Goal: Task Accomplishment & Management: Manage account settings

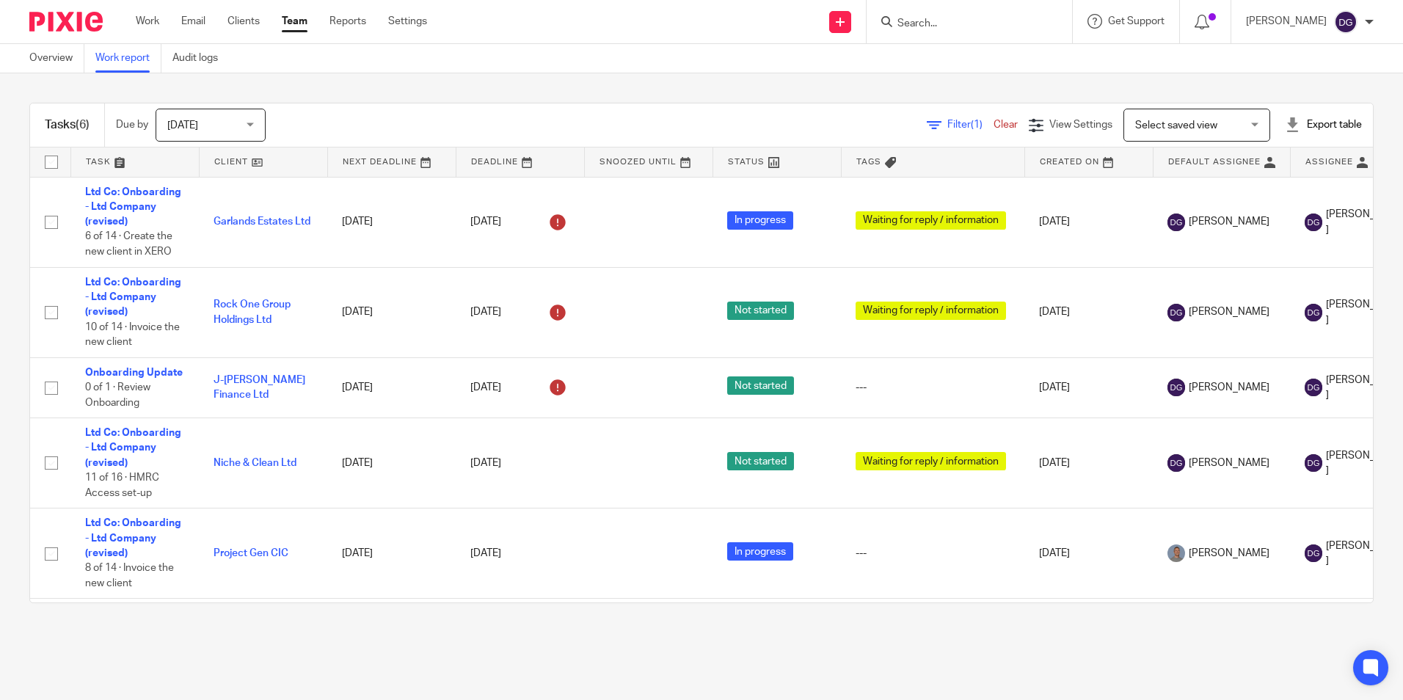
click at [946, 18] on input "Search" at bounding box center [962, 24] width 132 height 13
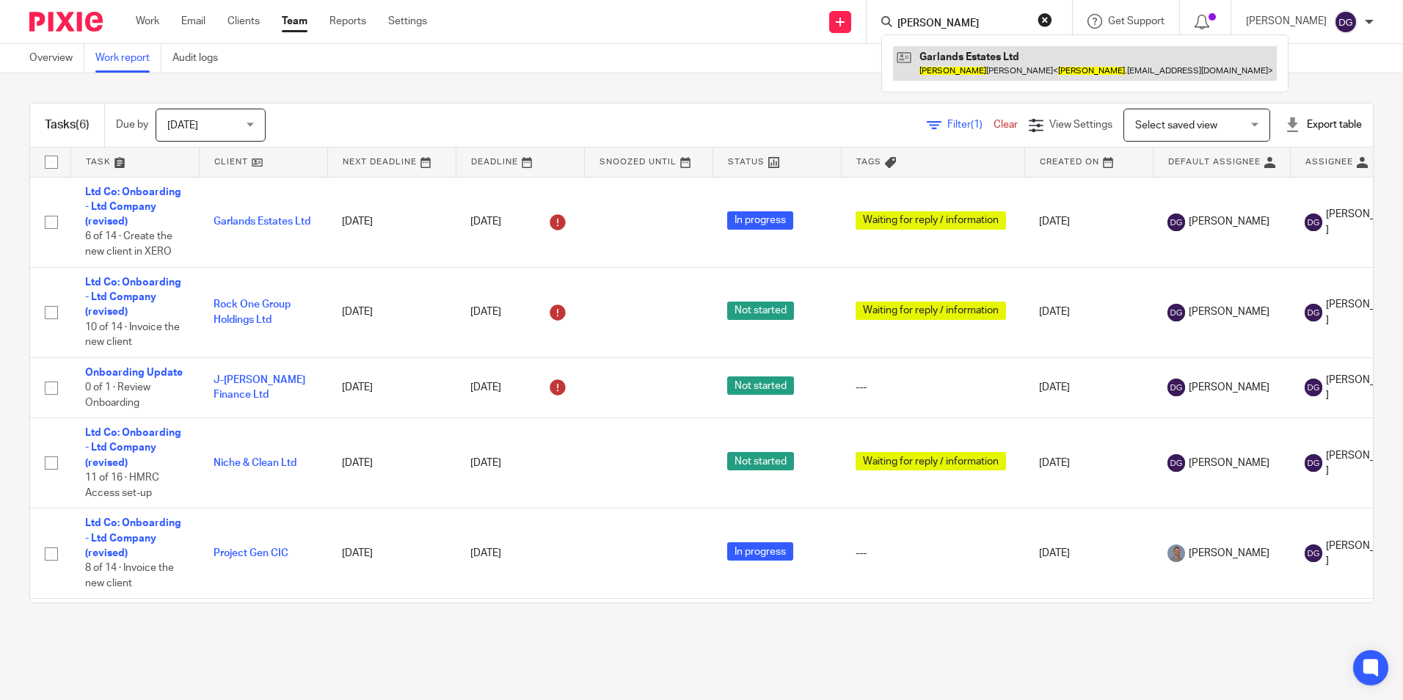
type input "pete"
click at [958, 54] on link at bounding box center [1085, 63] width 384 height 34
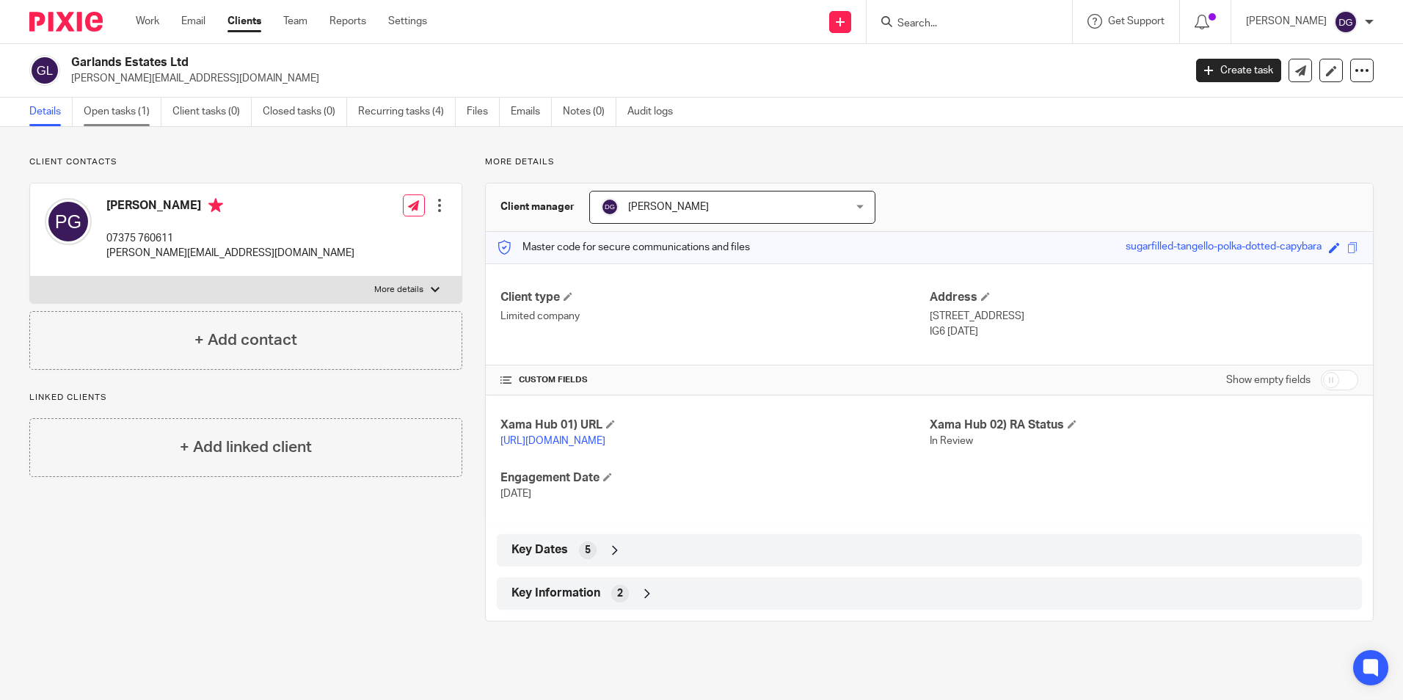
click at [113, 122] on link "Open tasks (1)" at bounding box center [123, 112] width 78 height 29
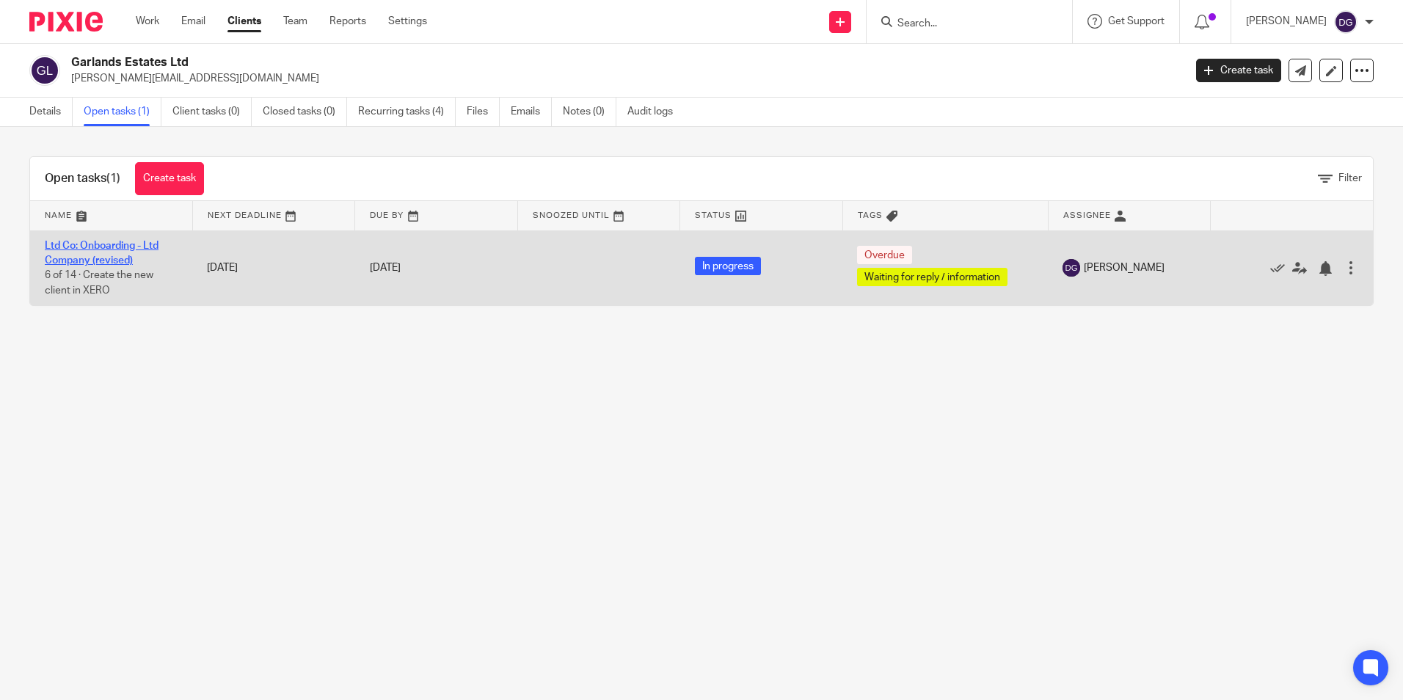
click at [80, 255] on link "Ltd Co: Onboarding - Ltd Company (revised)" at bounding box center [102, 253] width 114 height 25
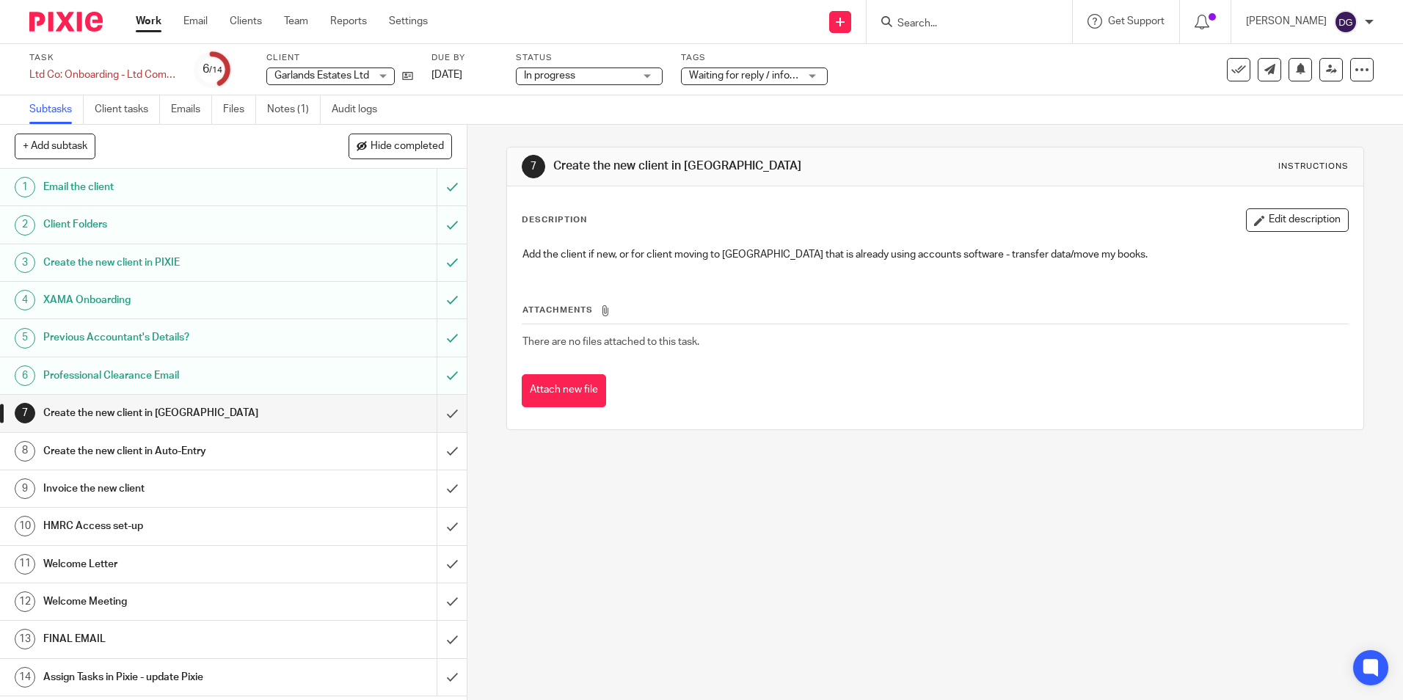
click at [796, 533] on div "7 Create the new client in XERO Instructions Description Edit description Add t…" at bounding box center [934, 412] width 935 height 575
click at [651, 595] on div "7 Create the new client in XERO Instructions Description Edit description Add t…" at bounding box center [934, 412] width 935 height 575
click at [225, 378] on h1 "Professional Clearance Email" at bounding box center [169, 376] width 252 height 22
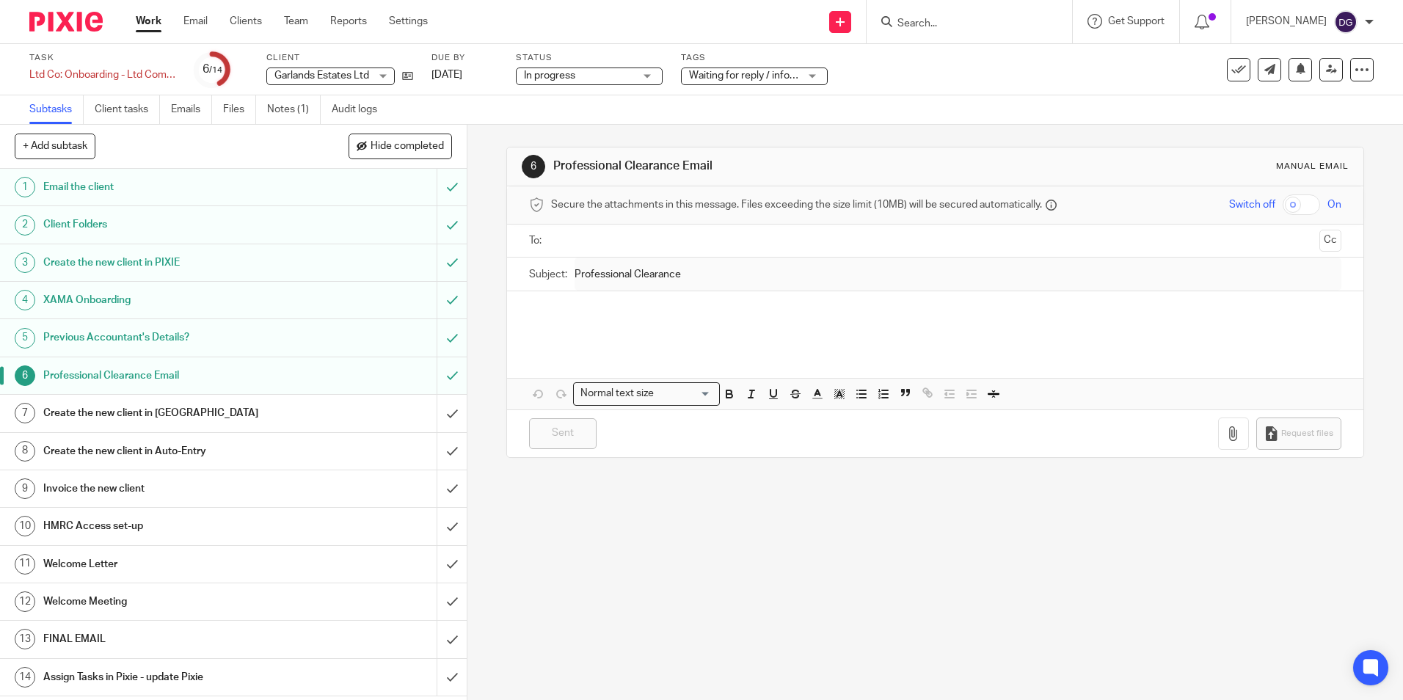
click at [225, 378] on h1 "Professional Clearance Email" at bounding box center [169, 376] width 252 height 22
click at [101, 338] on h1 "Previous Accountant's Details?" at bounding box center [169, 337] width 252 height 22
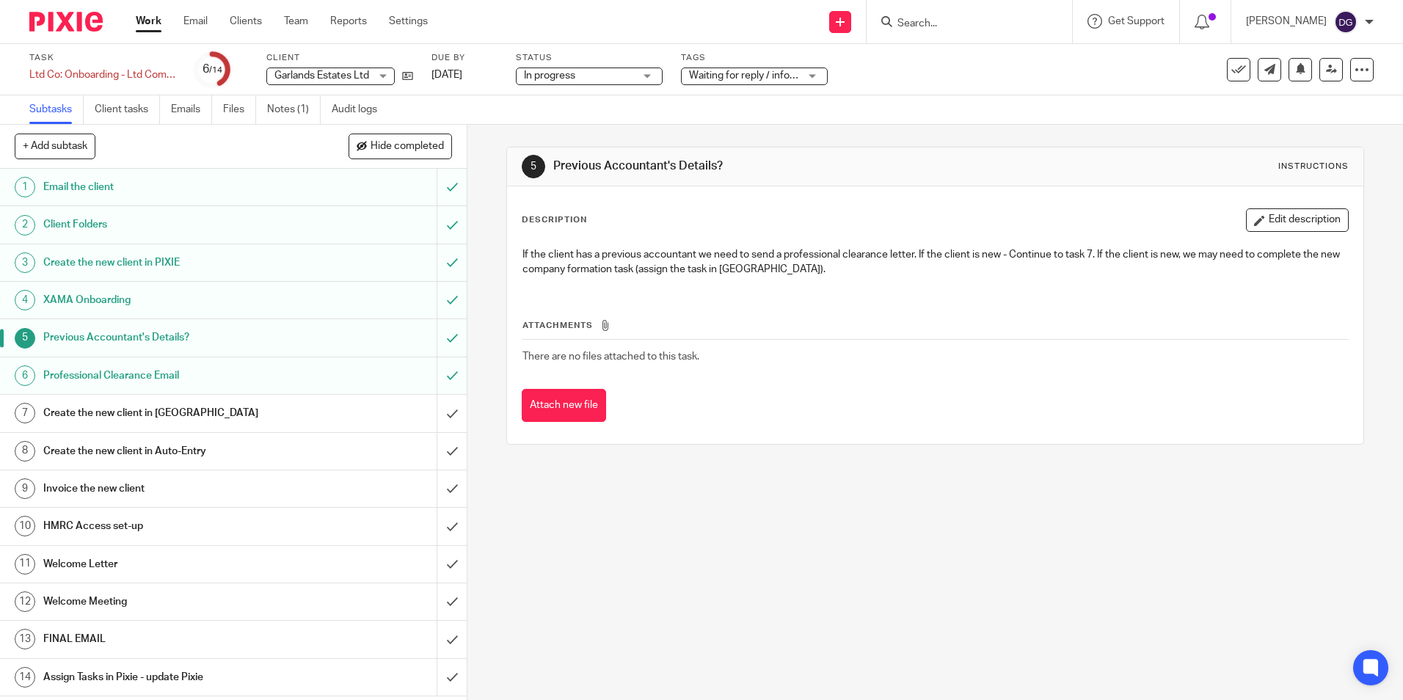
click at [101, 417] on h1 "Create the new client in [GEOGRAPHIC_DATA]" at bounding box center [169, 413] width 252 height 22
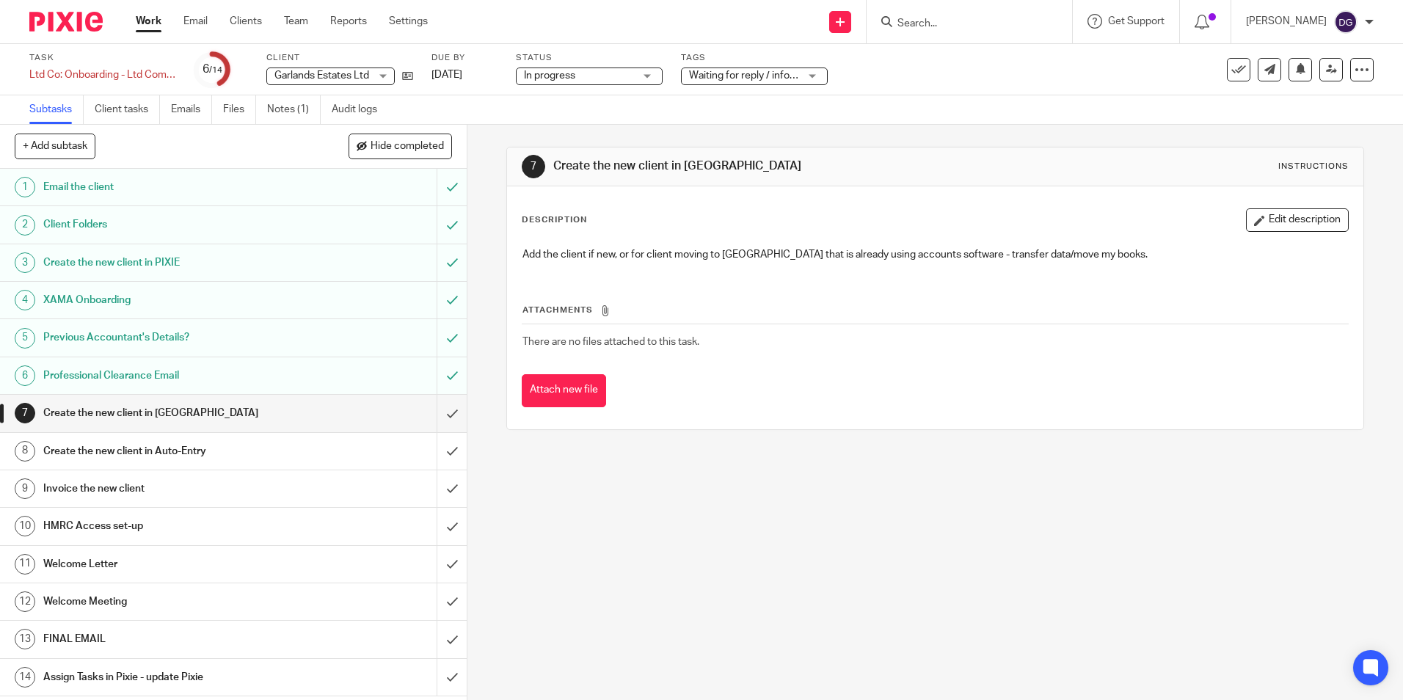
click at [783, 547] on div "7 Create the new client in XERO Instructions Description Edit description Add t…" at bounding box center [934, 412] width 935 height 575
click at [406, 77] on icon at bounding box center [407, 75] width 11 height 11
click at [48, 9] on div at bounding box center [60, 21] width 121 height 43
click at [48, 33] on div at bounding box center [60, 21] width 121 height 43
click at [48, 23] on img at bounding box center [65, 22] width 73 height 20
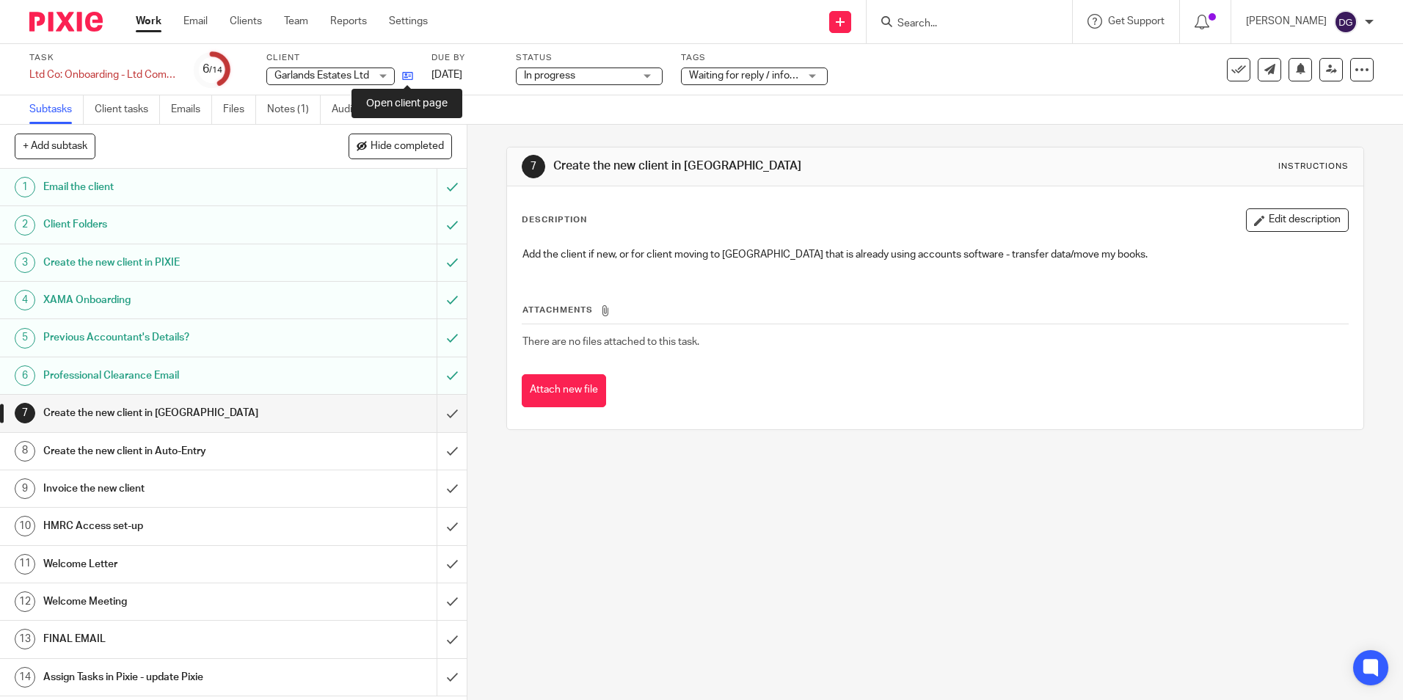
click at [409, 78] on icon at bounding box center [407, 75] width 11 height 11
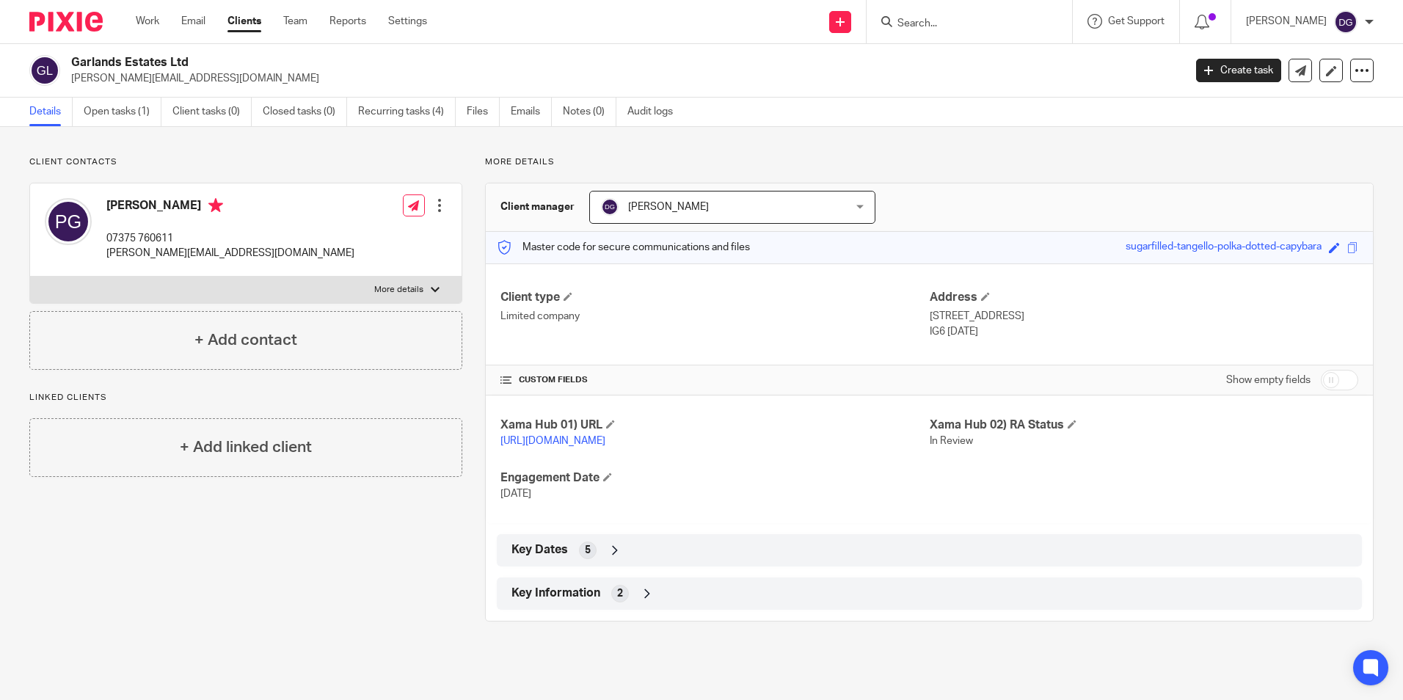
click at [640, 601] on icon at bounding box center [647, 593] width 15 height 15
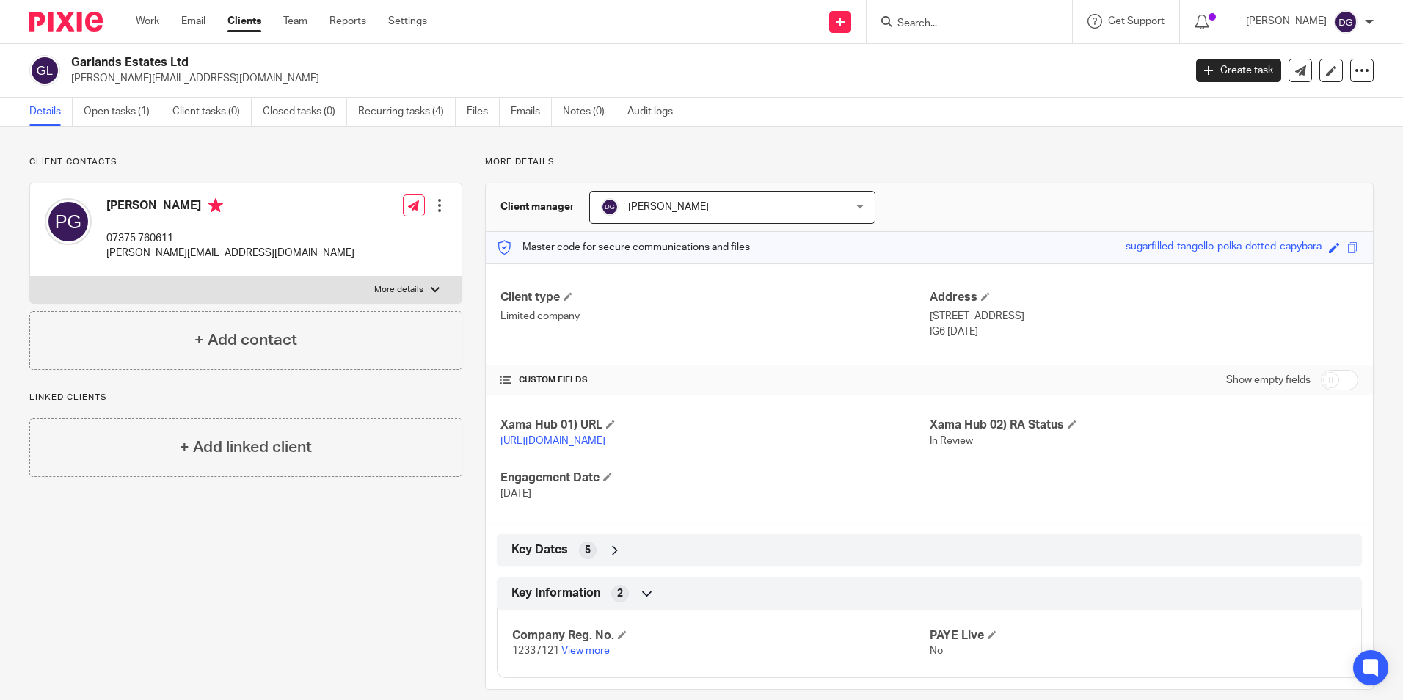
scroll to position [34, 0]
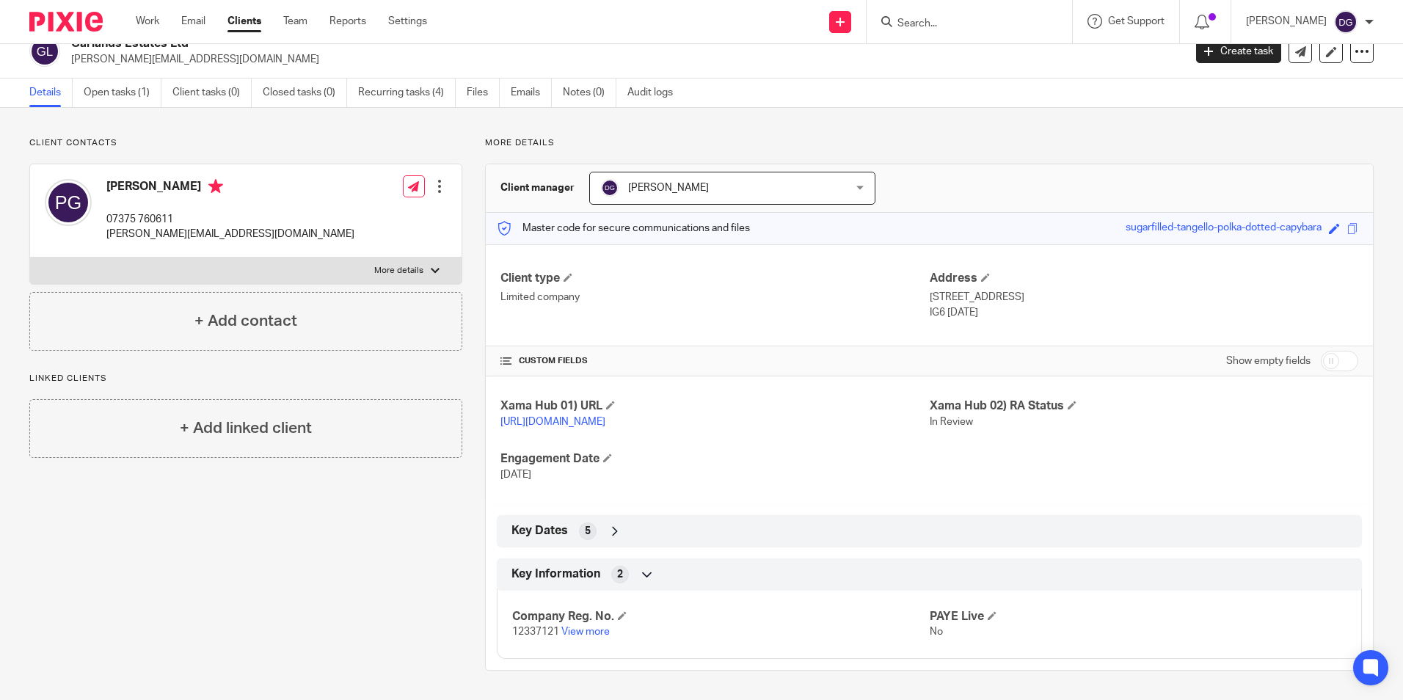
click at [1320, 351] on input "checkbox" at bounding box center [1338, 361] width 37 height 21
checkbox input "true"
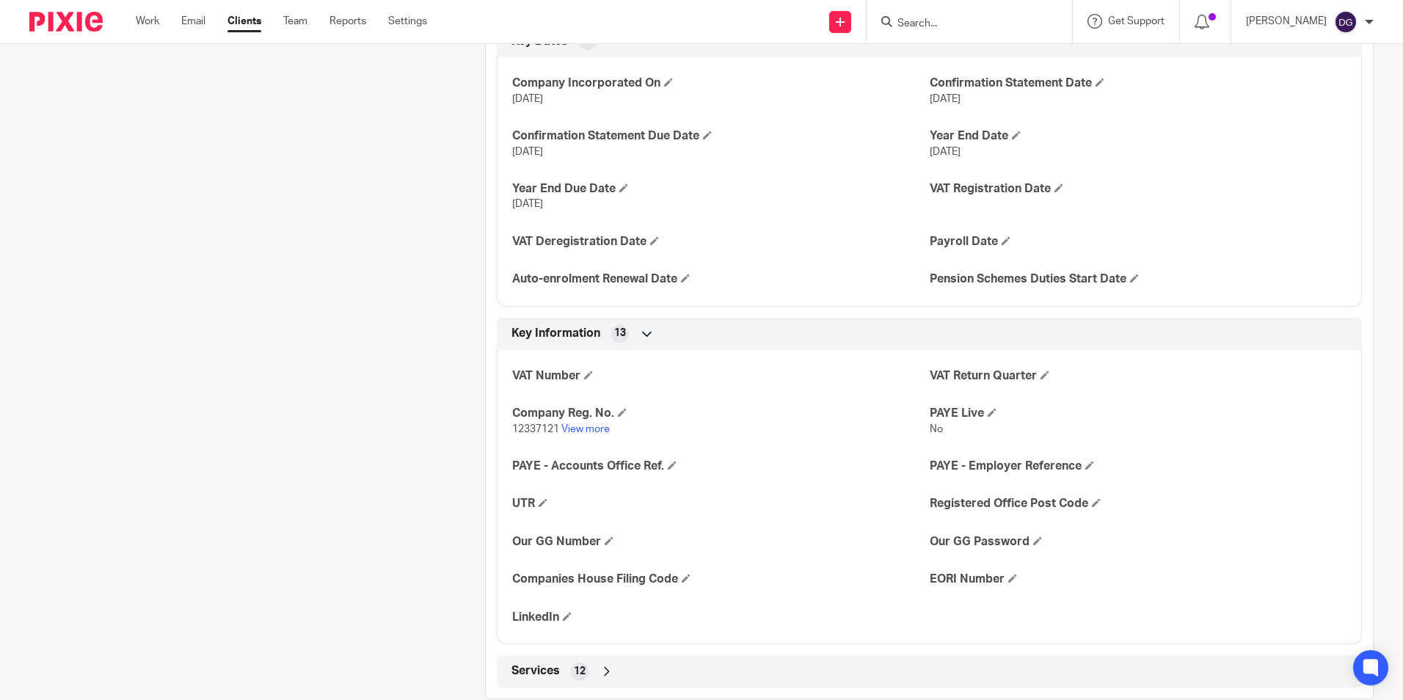
scroll to position [547, 0]
click at [685, 582] on span at bounding box center [685, 577] width 9 height 9
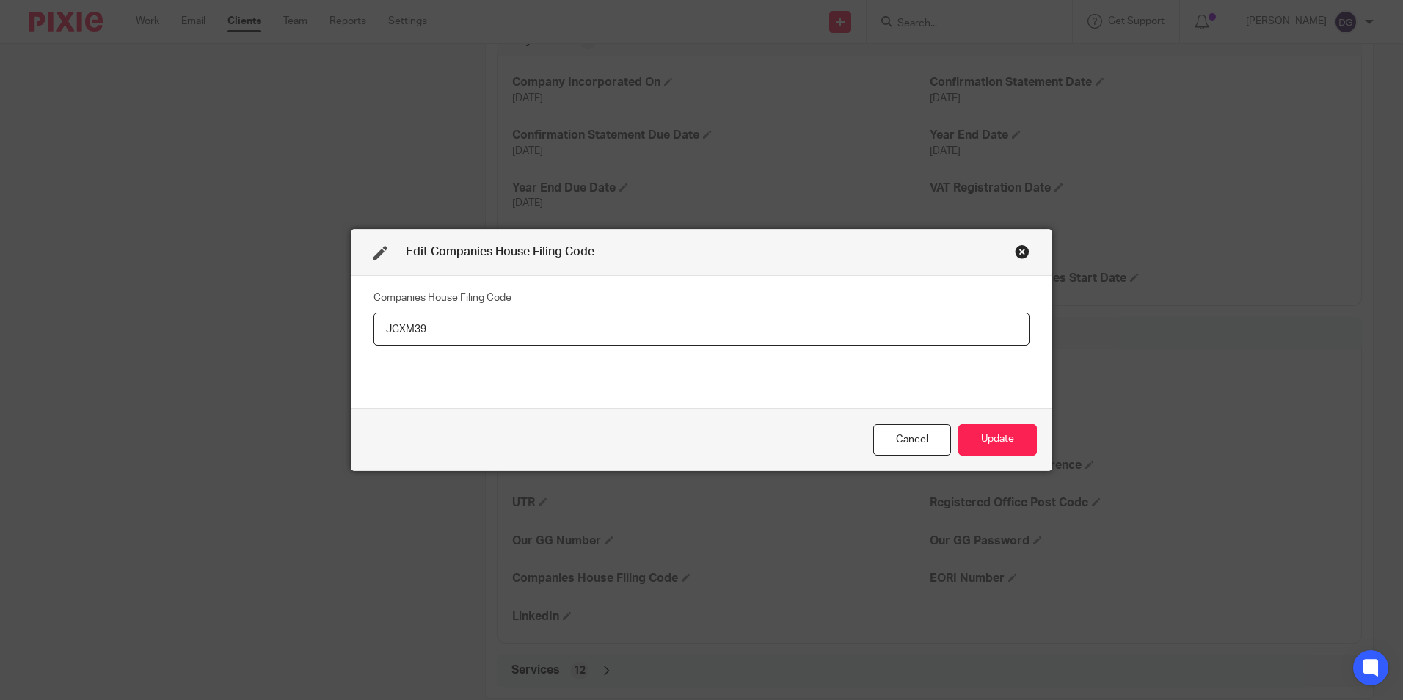
type input "JGXM39"
click at [986, 435] on button "Update" at bounding box center [997, 440] width 78 height 32
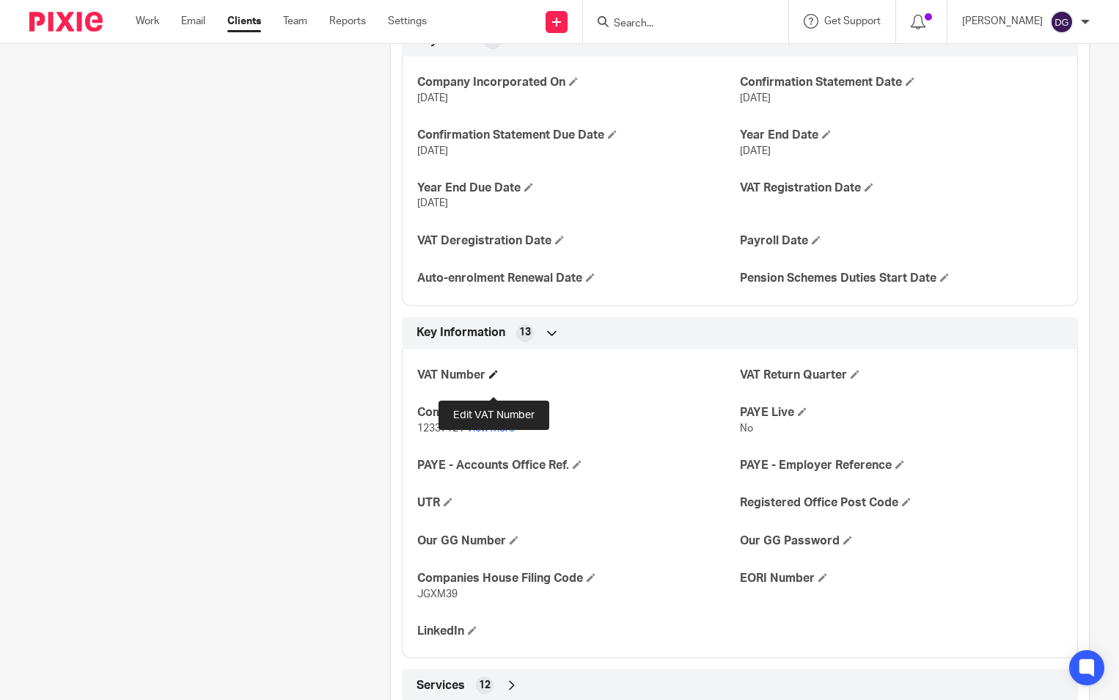
click at [494, 379] on span at bounding box center [493, 374] width 9 height 9
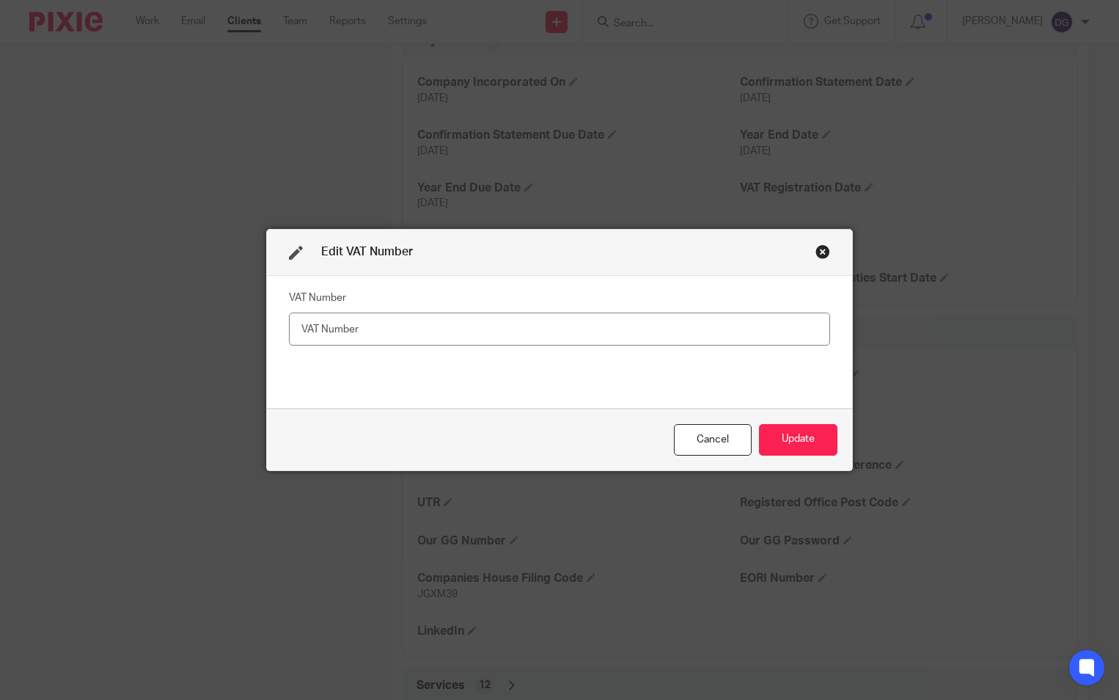
click at [464, 328] on input "text" at bounding box center [559, 329] width 541 height 33
type input "373236106"
click at [797, 433] on button "Update" at bounding box center [798, 440] width 78 height 32
click at [783, 438] on button "Update" at bounding box center [798, 440] width 78 height 32
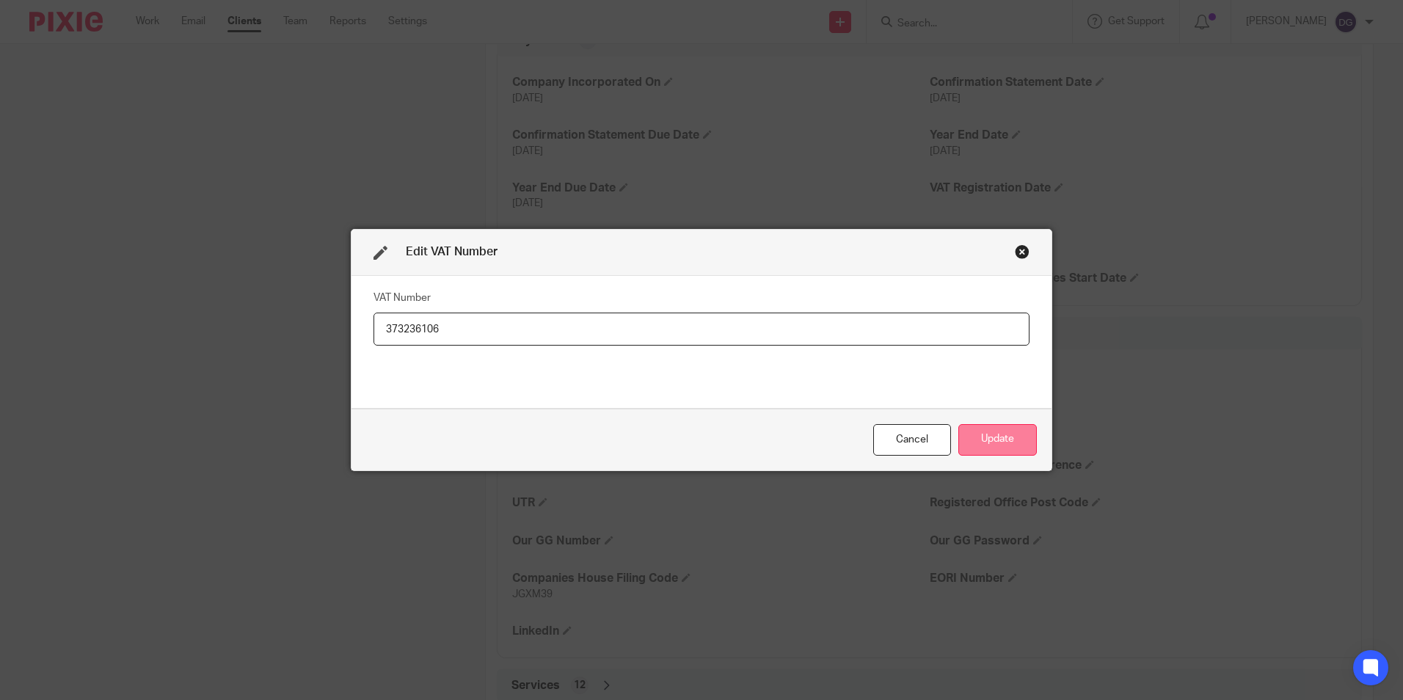
click at [1001, 427] on button "Update" at bounding box center [997, 440] width 78 height 32
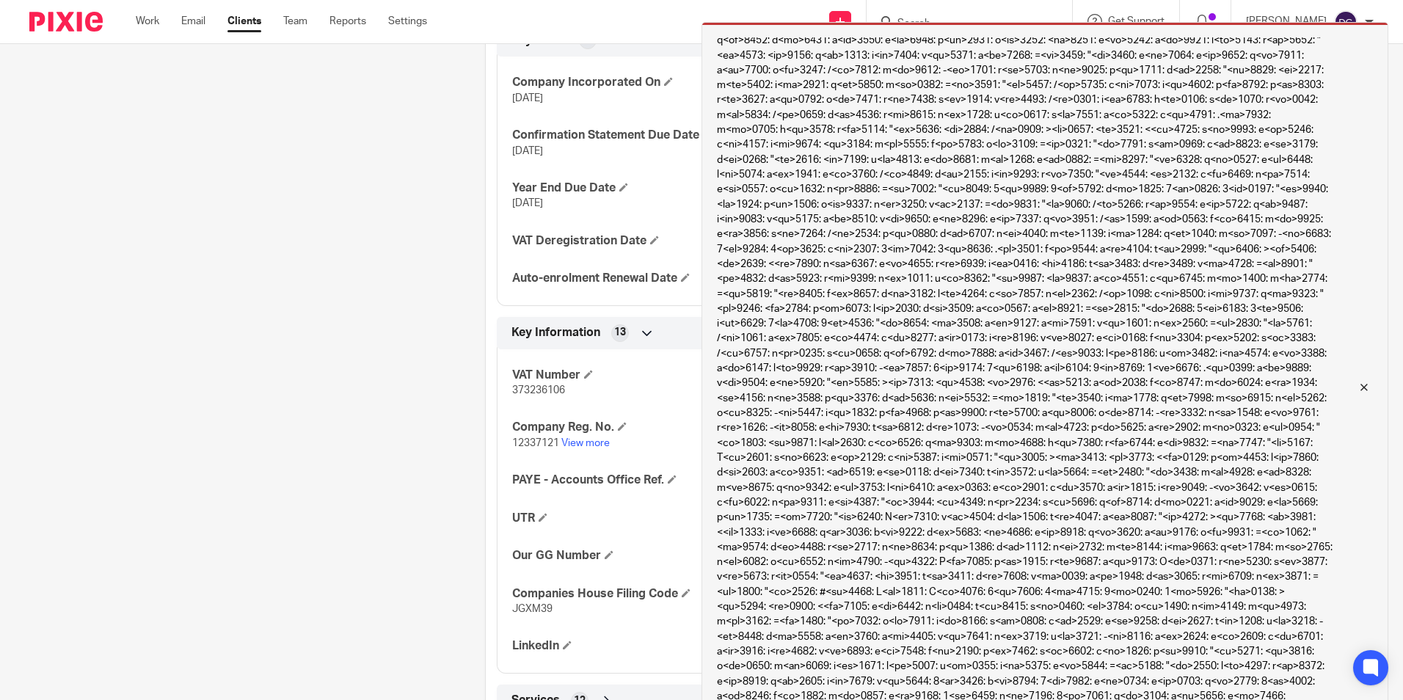
scroll to position [440, 0]
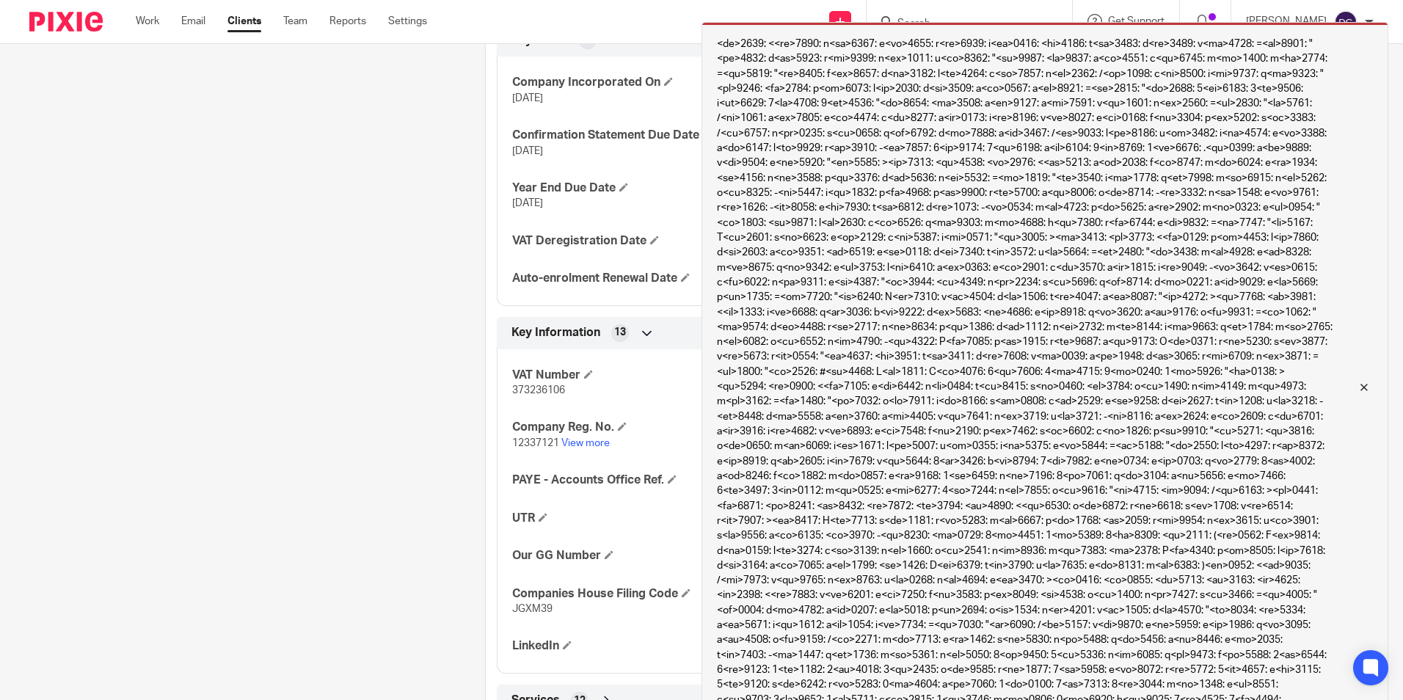
click at [1371, 383] on div at bounding box center [1353, 388] width 40 height 18
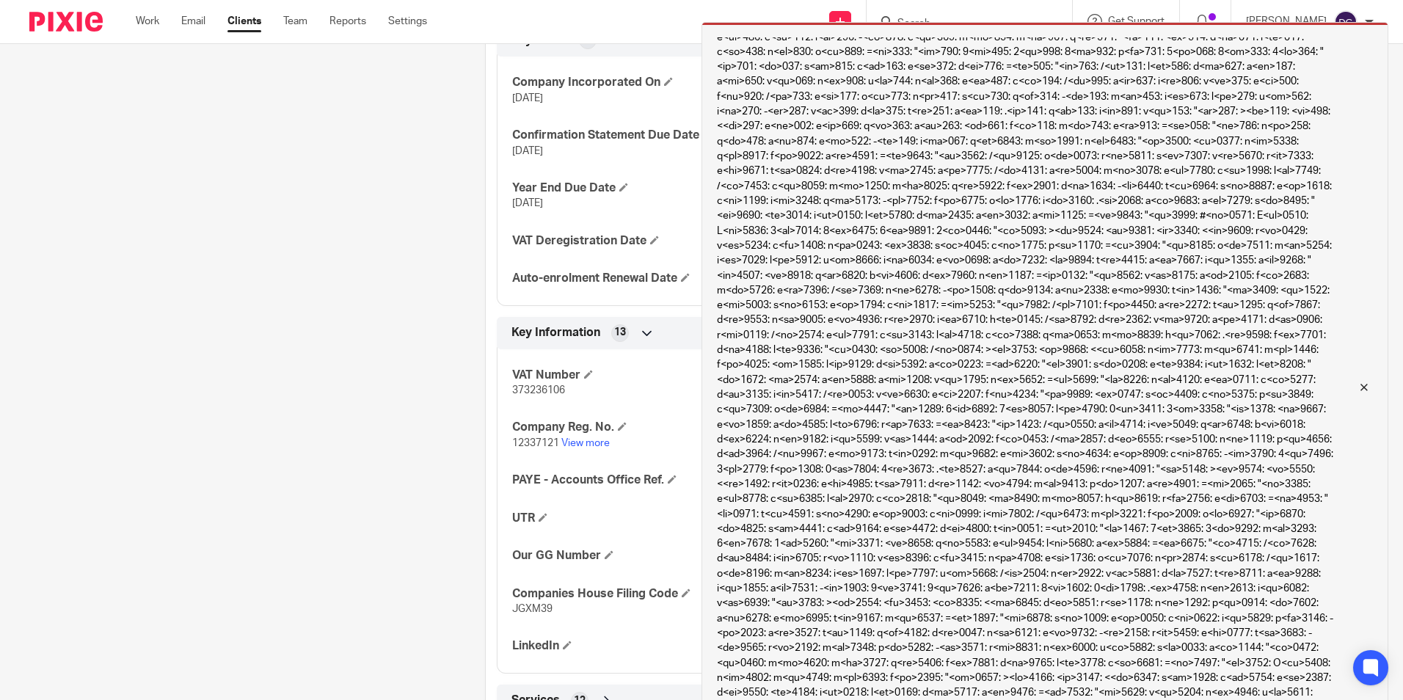
click at [1370, 384] on div at bounding box center [1353, 388] width 40 height 18
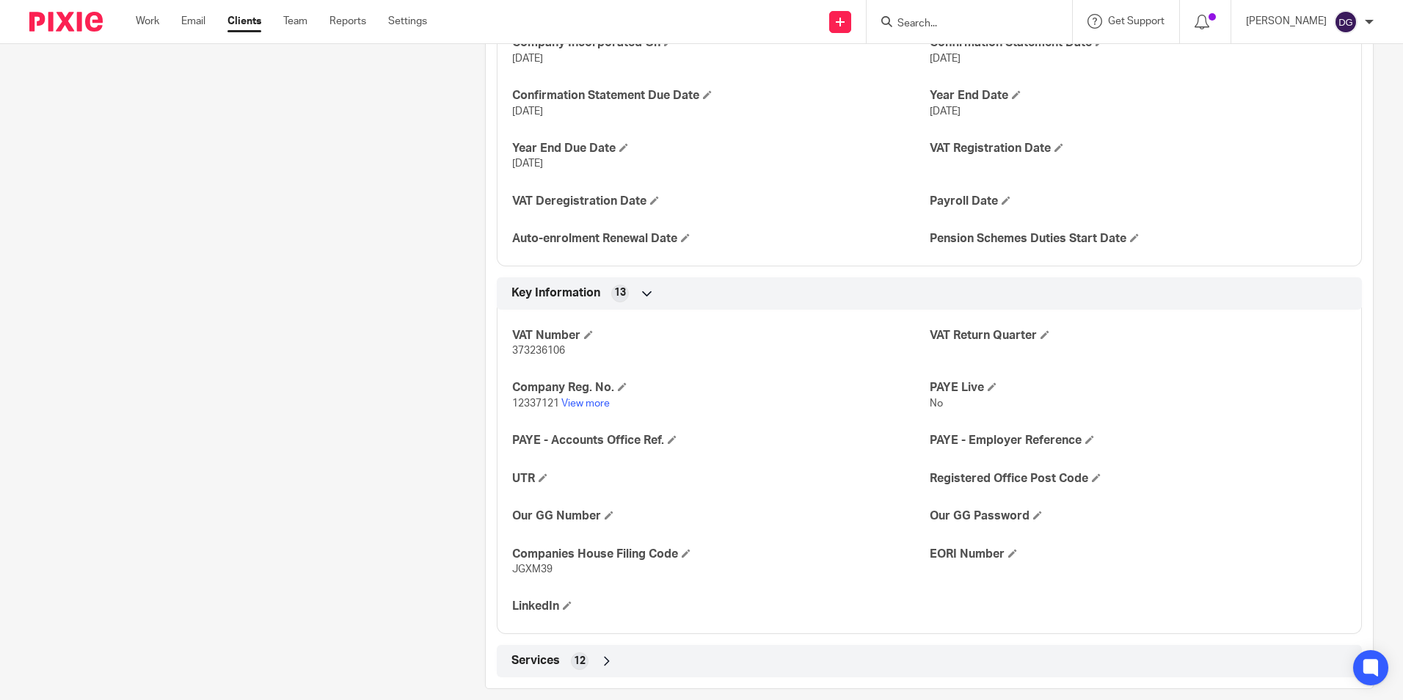
scroll to position [620, 0]
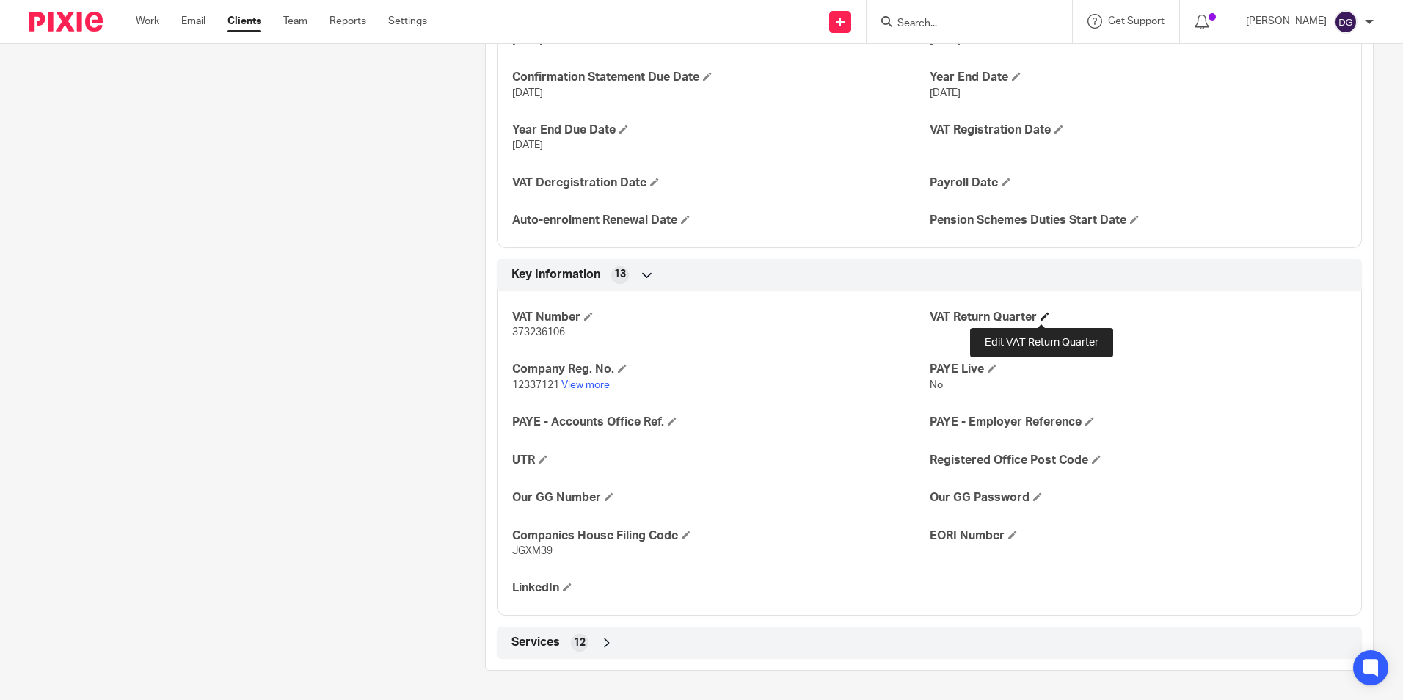
click at [1040, 316] on span at bounding box center [1044, 316] width 9 height 9
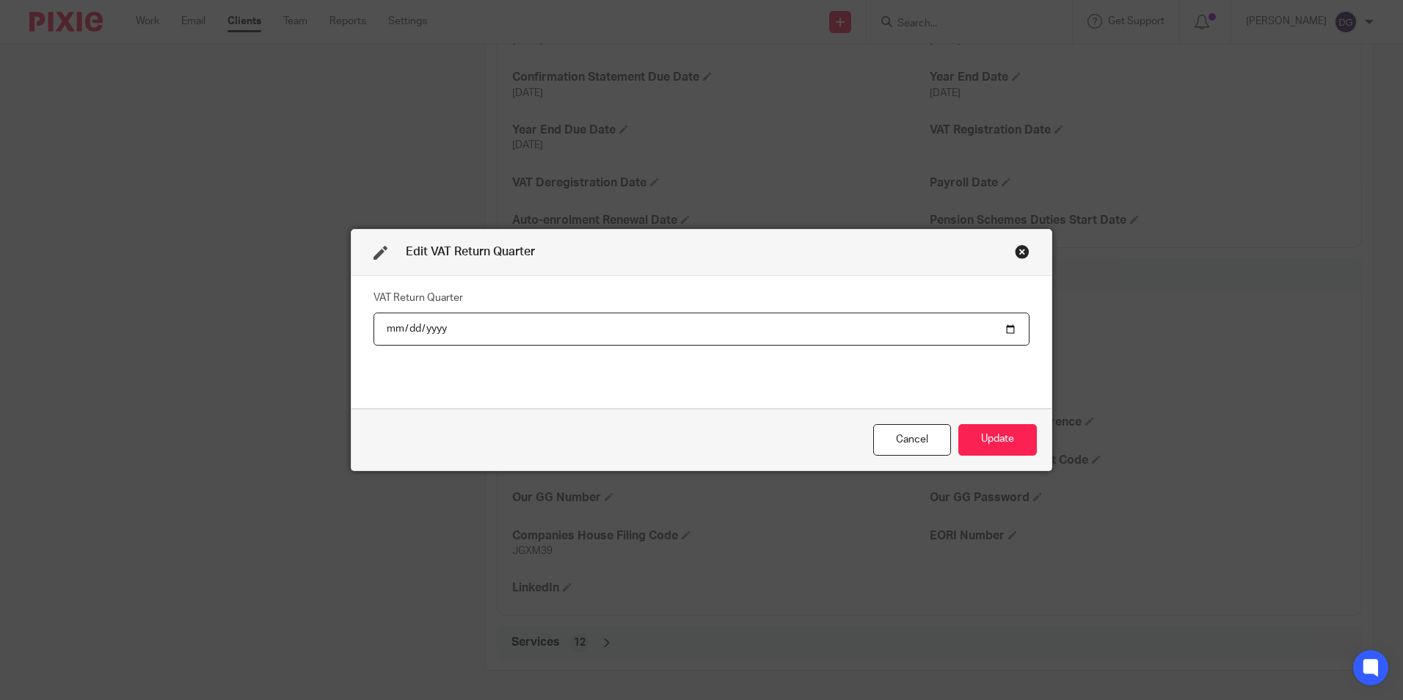
click at [1020, 255] on div "Close this dialog window" at bounding box center [1022, 251] width 15 height 15
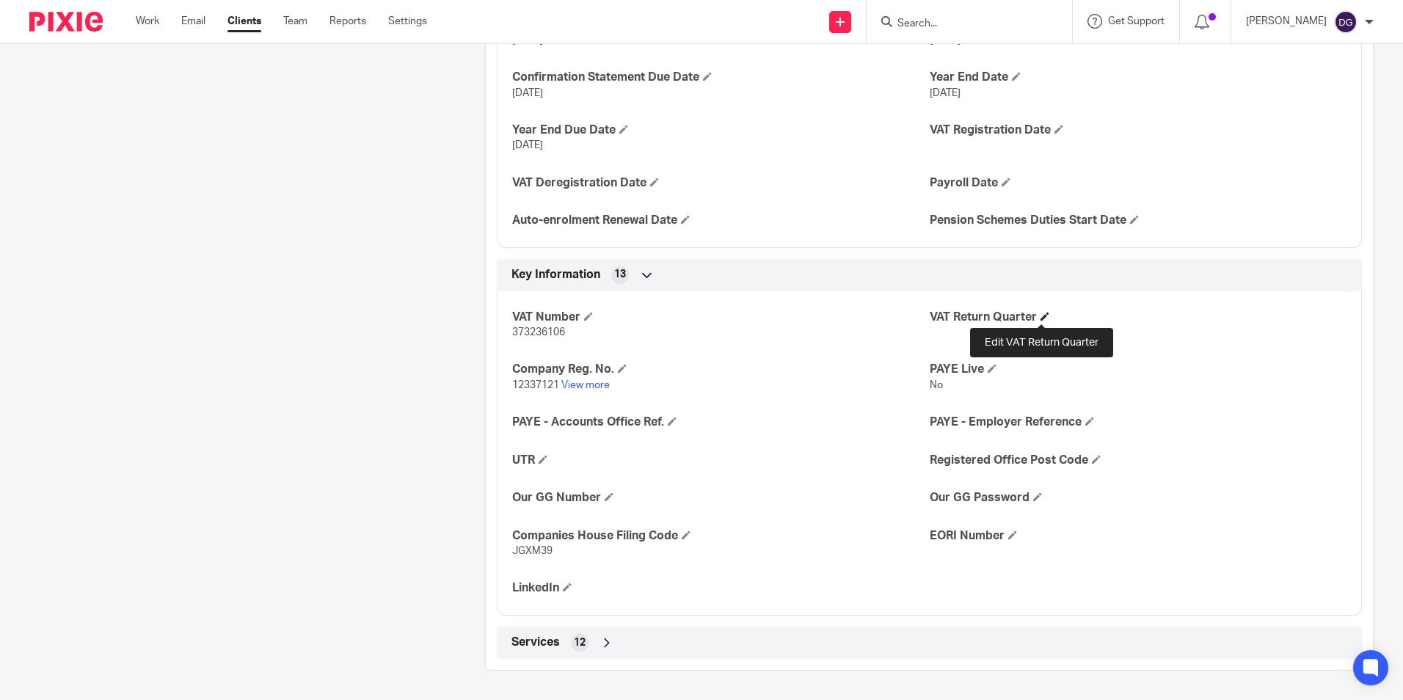
click at [1040, 318] on span at bounding box center [1044, 316] width 9 height 9
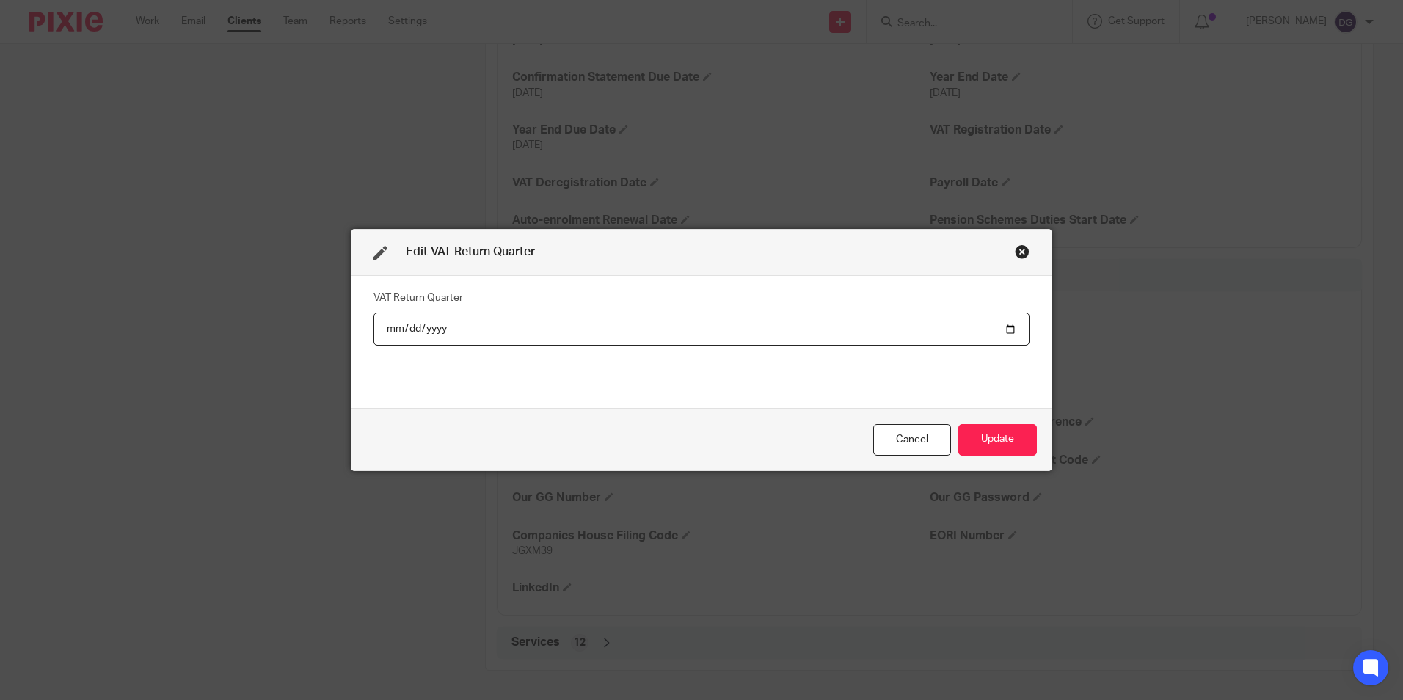
click at [1005, 332] on input "date" at bounding box center [701, 329] width 656 height 33
type input "2025-06-01"
click at [991, 446] on button "Update" at bounding box center [997, 440] width 78 height 32
click at [1003, 328] on input "2025-06-01" at bounding box center [701, 329] width 656 height 33
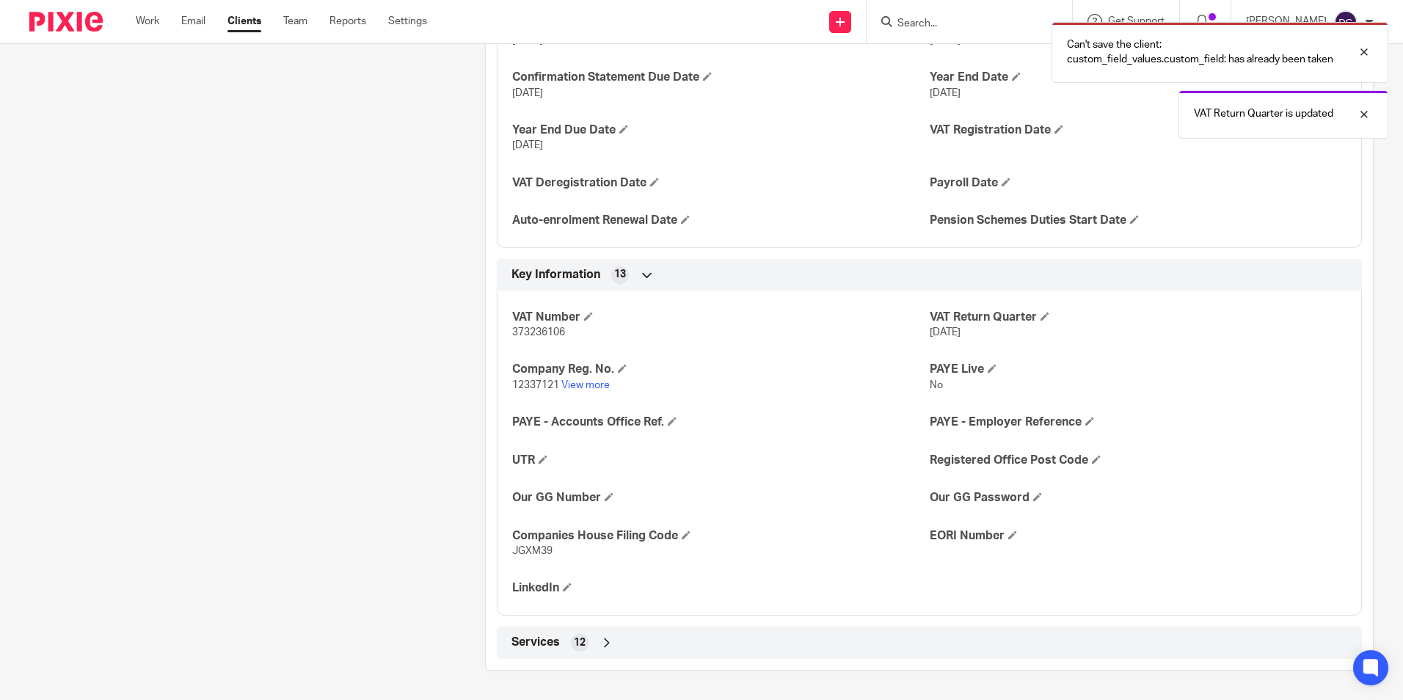
click at [1191, 361] on div "VAT Number 373236106 VAT Return Quarter 1 Jun 2025 Company Reg. No. 12337121 Vi…" at bounding box center [929, 447] width 865 height 335
click at [1109, 70] on div "Can't save the client: custom_field_values.custom_field: has already been taken" at bounding box center [1219, 52] width 337 height 61
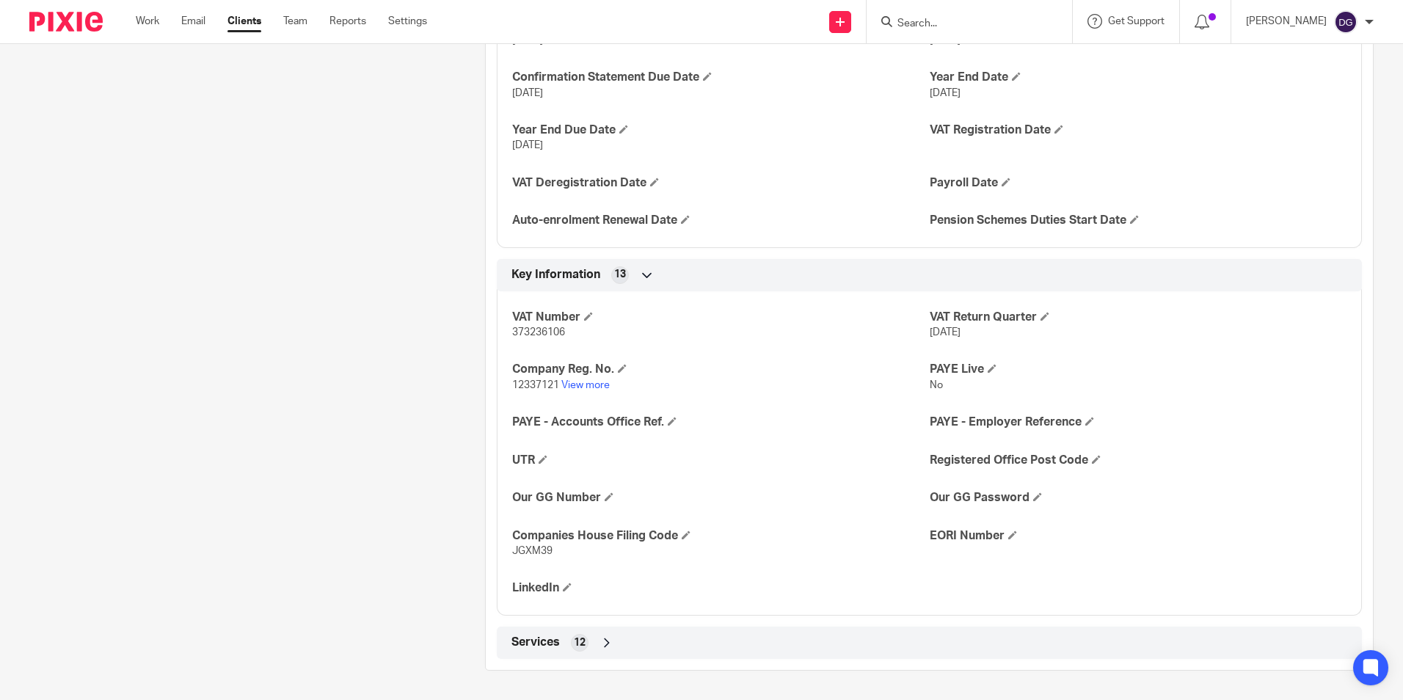
click at [1070, 588] on div "VAT Number 373236106 VAT Return Quarter 1 Jun 2025 Company Reg. No. 12337121 Vi…" at bounding box center [929, 447] width 865 height 335
click at [449, 219] on div "Client contacts [PERSON_NAME] 07375 760611 [PERSON_NAME][EMAIL_ADDRESS][DOMAIN_…" at bounding box center [235, 110] width 456 height 1119
drag, startPoint x: 804, startPoint y: 484, endPoint x: 864, endPoint y: 499, distance: 61.9
click at [864, 499] on div "VAT Number 373236106 VAT Return Quarter 1 Jun 2025 Company Reg. No. 12337121 Vi…" at bounding box center [929, 447] width 865 height 335
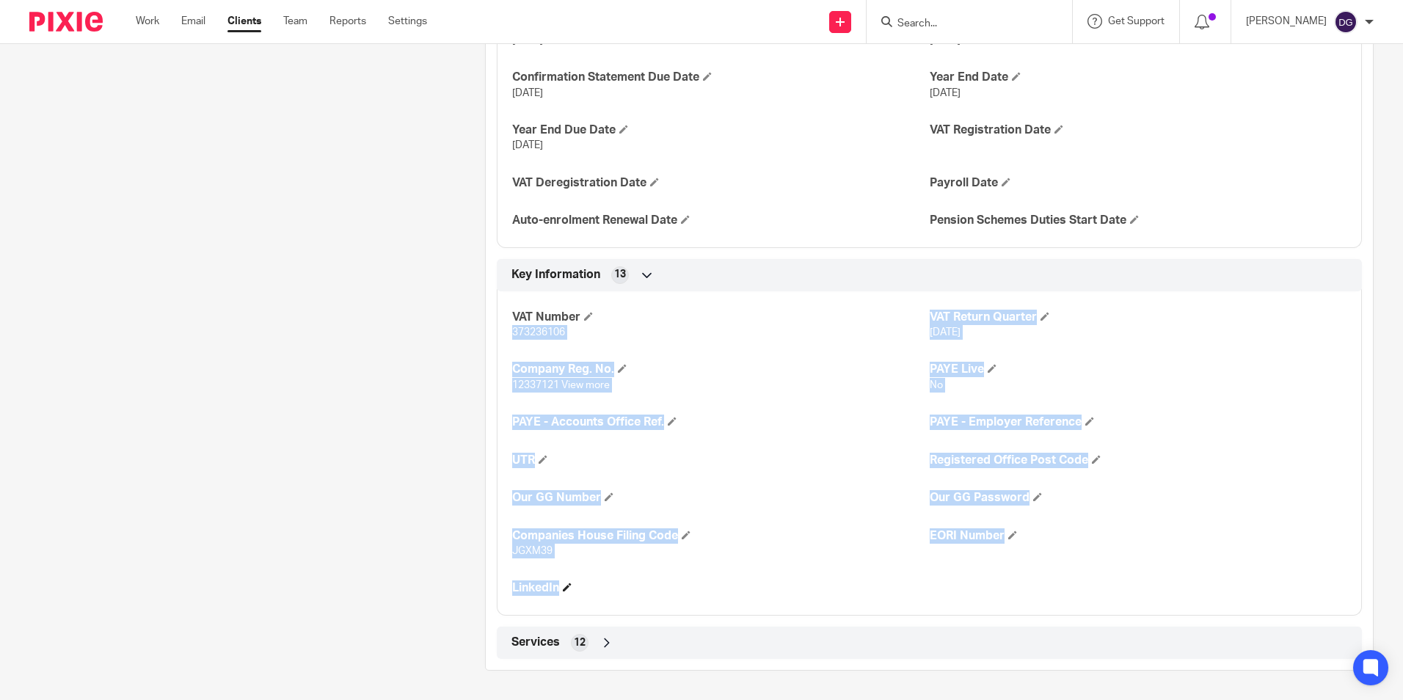
drag, startPoint x: 820, startPoint y: 294, endPoint x: 828, endPoint y: 581, distance: 286.9
click at [828, 581] on div "VAT Number 373236106 VAT Return Quarter 1 Jun 2025 Company Reg. No. 12337121 Vi…" at bounding box center [929, 447] width 865 height 335
drag, startPoint x: 828, startPoint y: 581, endPoint x: 805, endPoint y: 576, distance: 24.0
click at [805, 576] on div "VAT Number 373236106 VAT Return Quarter 1 Jun 2025 Company Reg. No. 12337121 Vi…" at bounding box center [929, 447] width 865 height 335
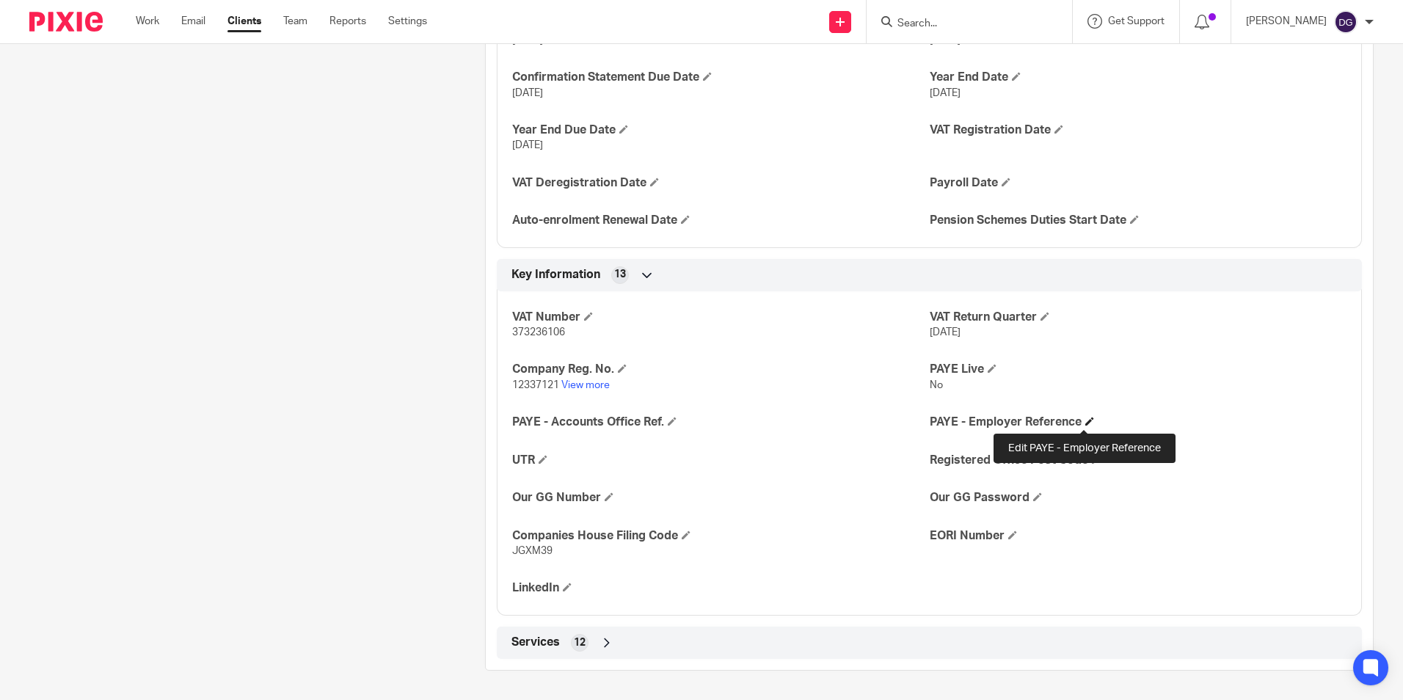
click at [1086, 423] on span at bounding box center [1089, 421] width 9 height 9
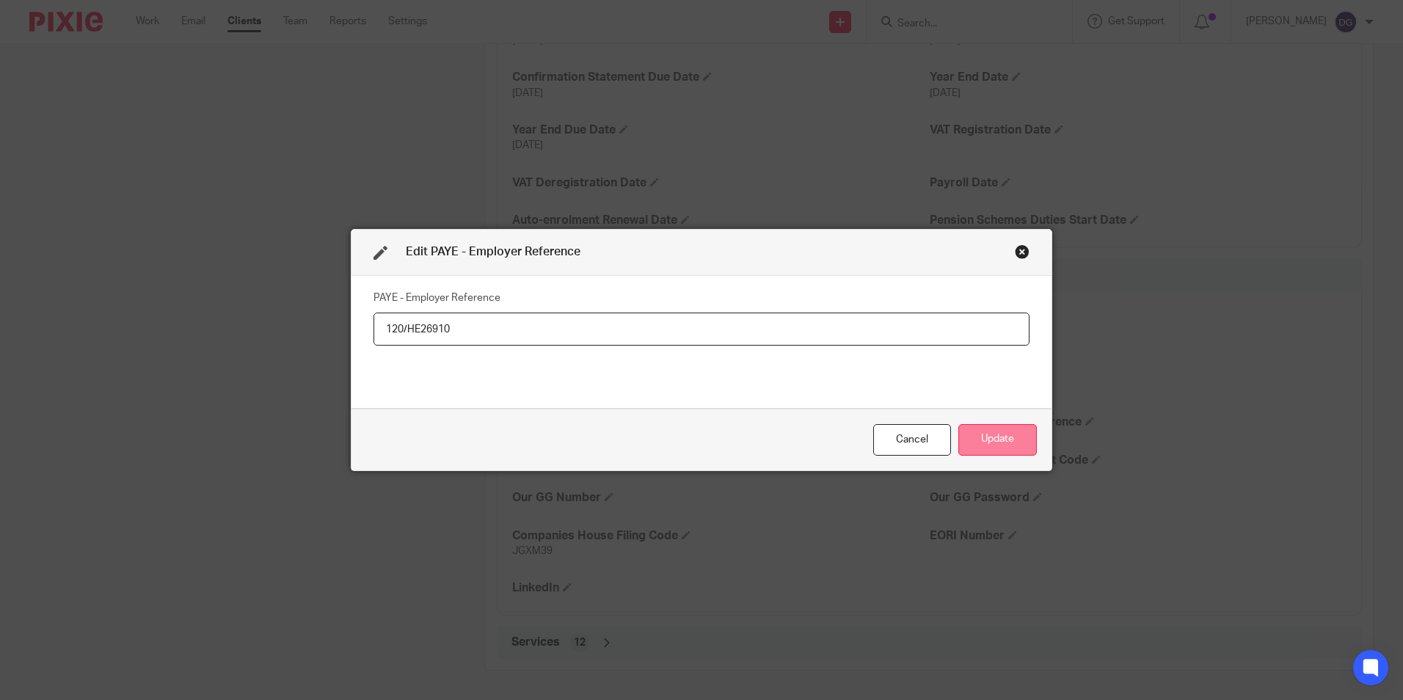
type input "120/HE26910"
click at [995, 437] on button "Update" at bounding box center [997, 440] width 78 height 32
click at [1006, 450] on button "Update" at bounding box center [997, 440] width 78 height 32
drag, startPoint x: 679, startPoint y: 258, endPoint x: 827, endPoint y: 406, distance: 209.6
click at [690, 321] on div "Edit PAYE - Employer Reference PAYE - Employer Reference 120/HE26910 Cancel Upd…" at bounding box center [701, 350] width 700 height 240
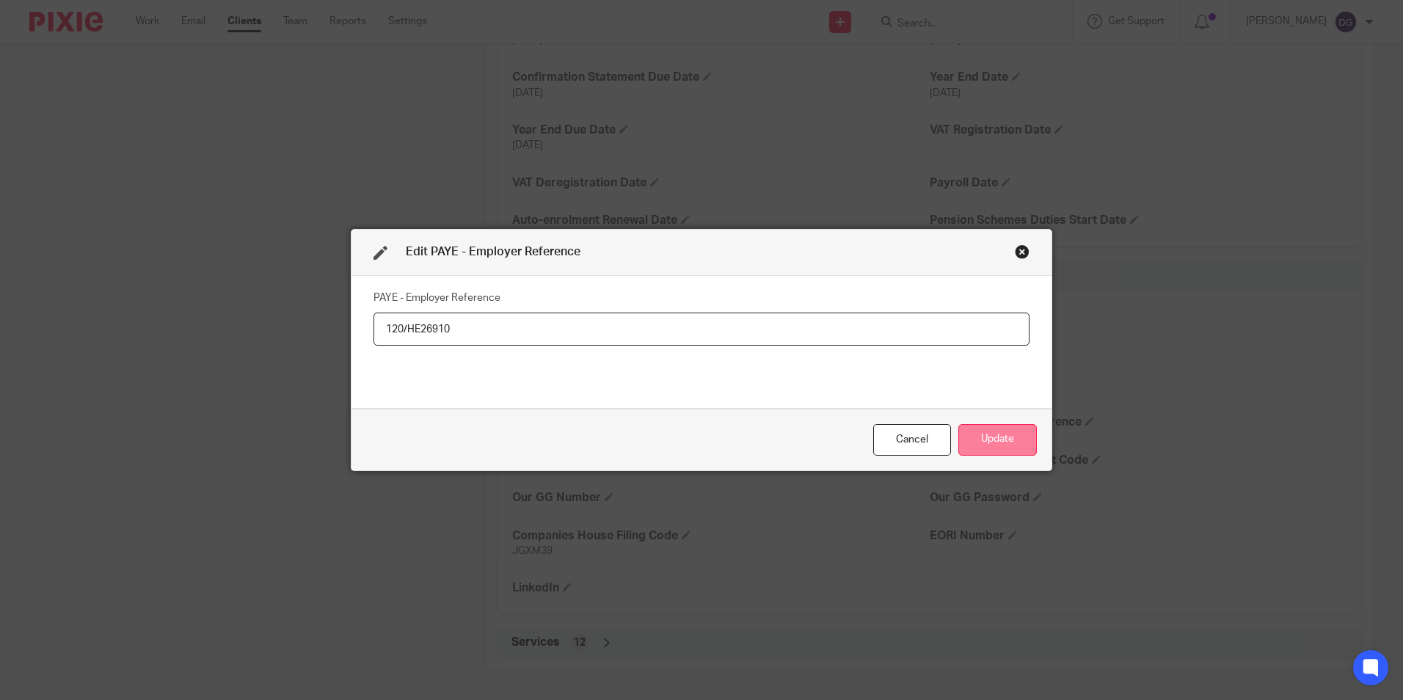
click at [971, 439] on button "Update" at bounding box center [997, 440] width 78 height 32
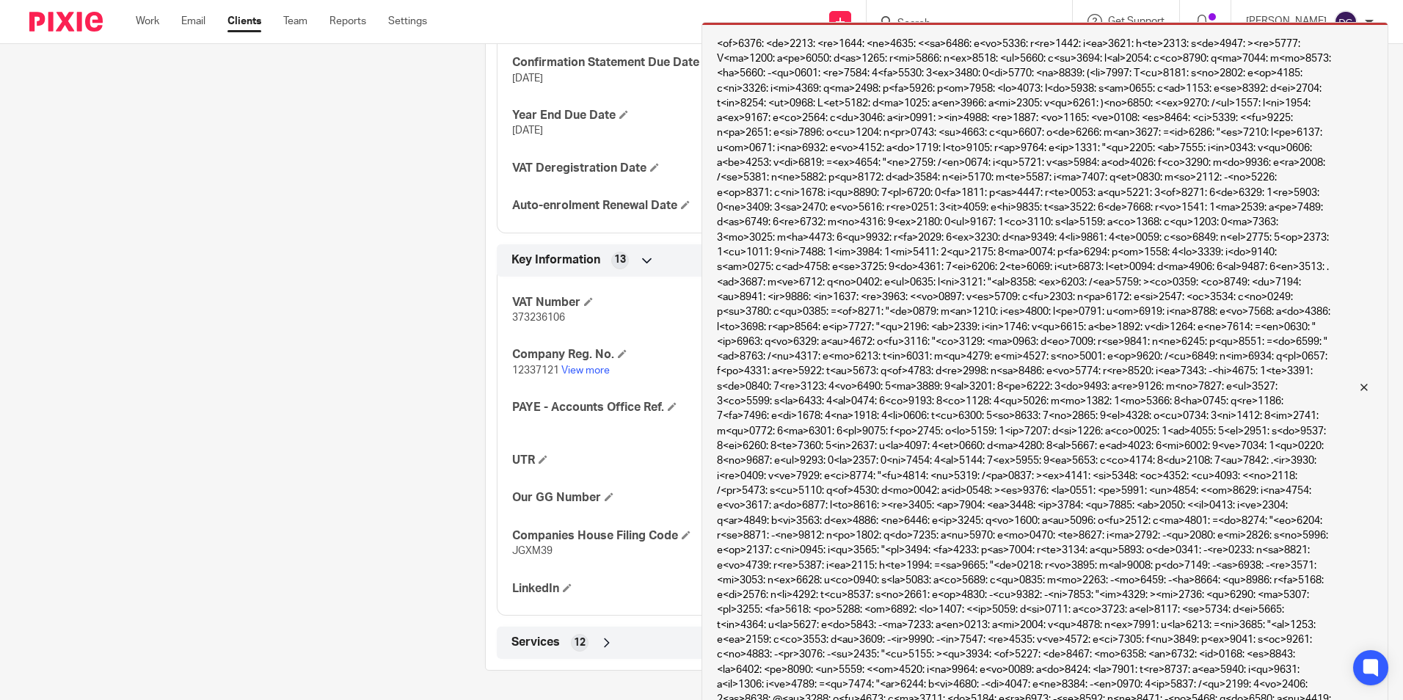
scroll to position [954, 0]
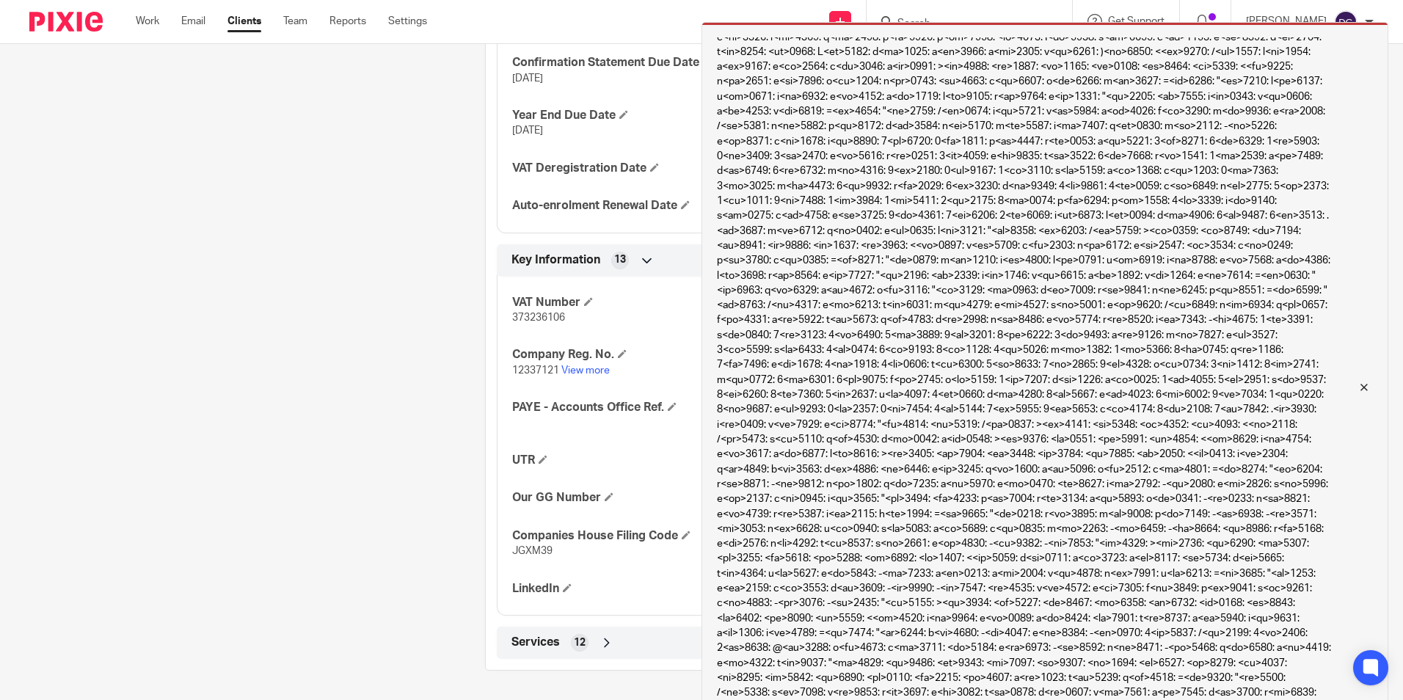
click at [1346, 373] on div "Can't save the client:" at bounding box center [1044, 387] width 687 height 731
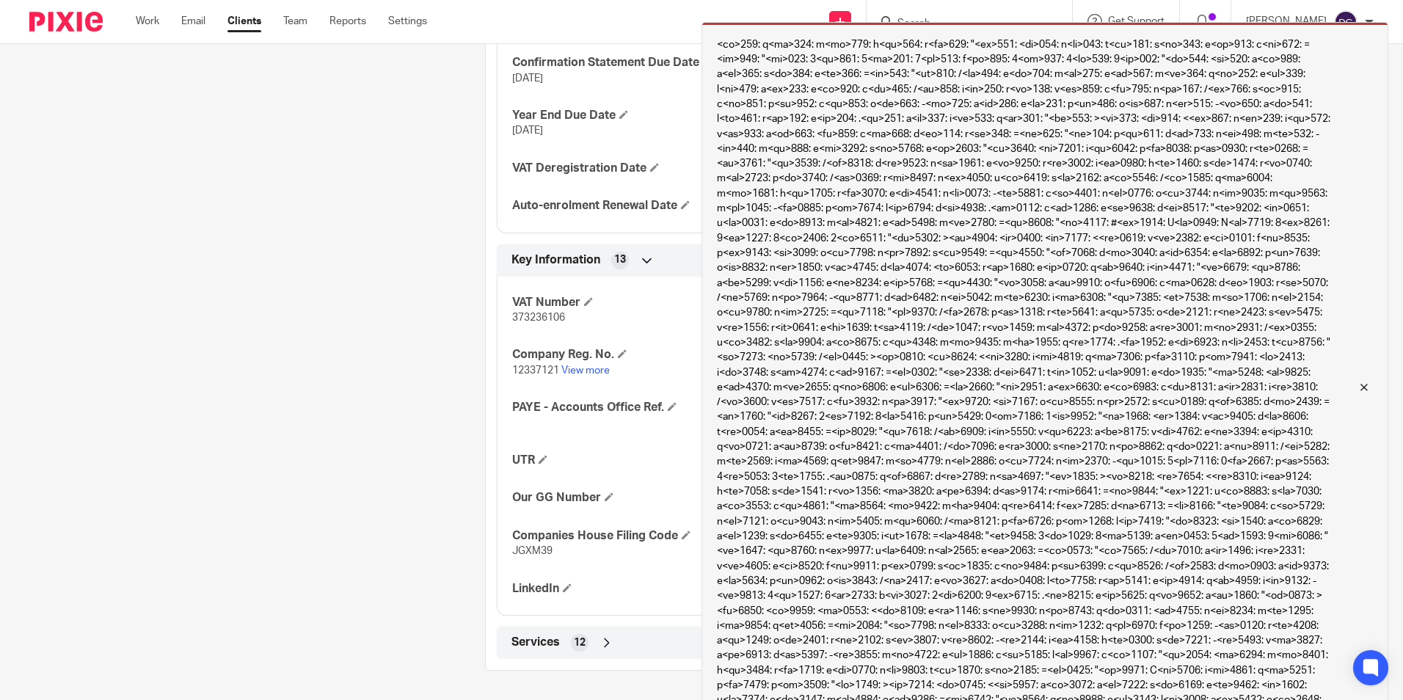
click at [1377, 403] on div "Can't save the client:" at bounding box center [1044, 387] width 687 height 731
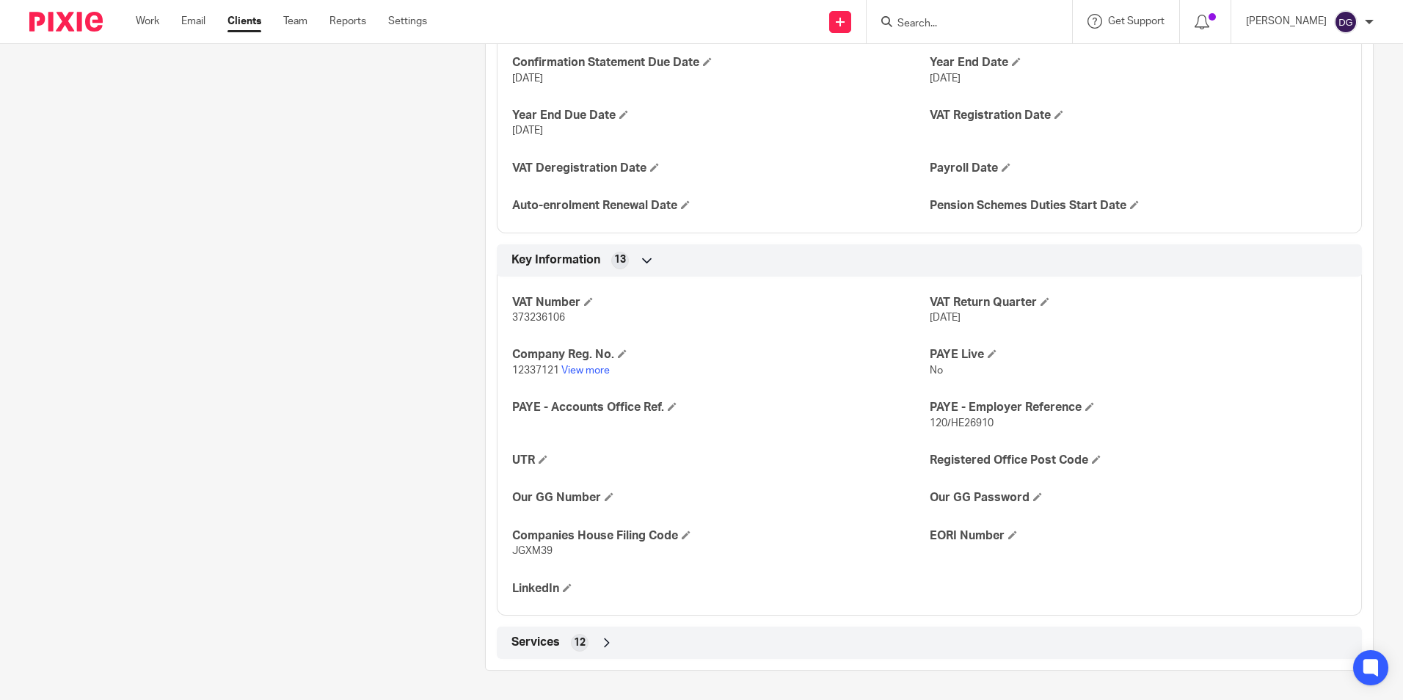
click at [1249, 405] on div "VAT Number 373236106 VAT Return Quarter 1 Jun 2025 Company Reg. No. 12337121 Vi…" at bounding box center [929, 441] width 865 height 351
click at [67, 140] on div "Client contacts [PERSON_NAME] 07375 760611 [PERSON_NAME][EMAIL_ADDRESS][DOMAIN_…" at bounding box center [235, 103] width 456 height 1134
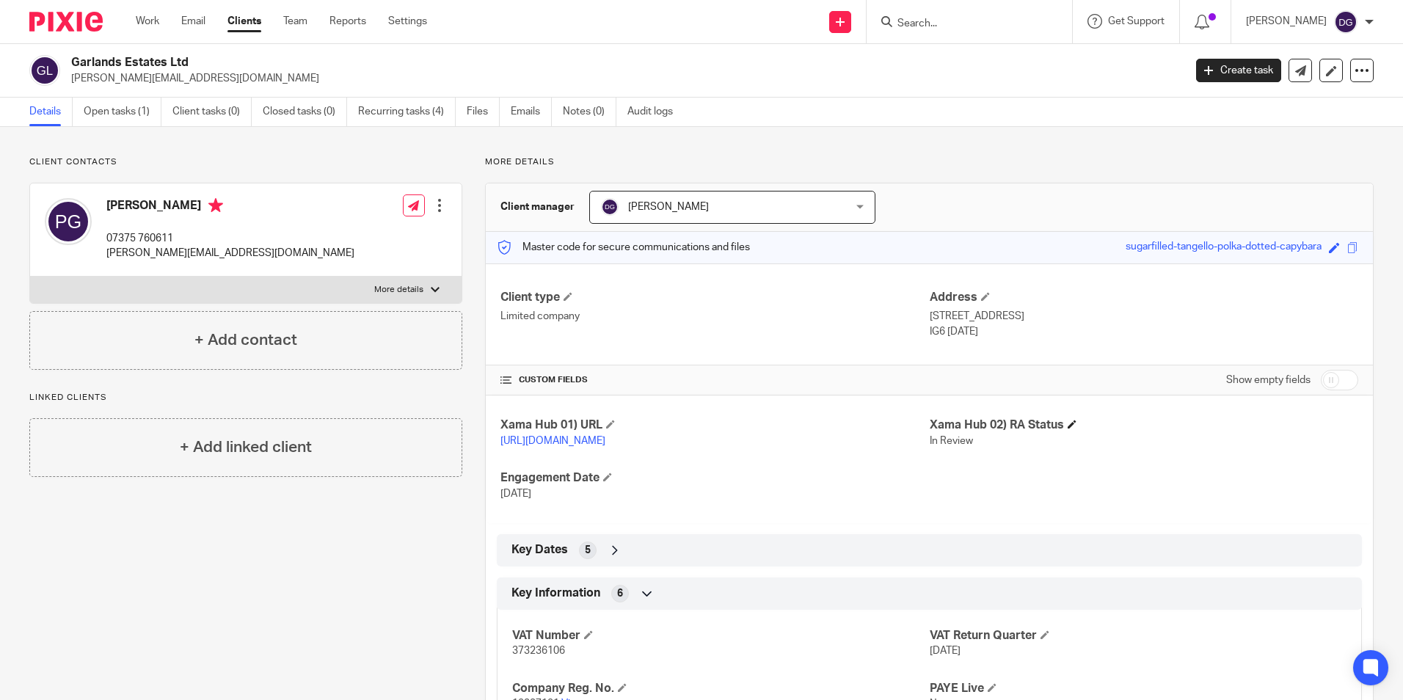
scroll to position [139, 0]
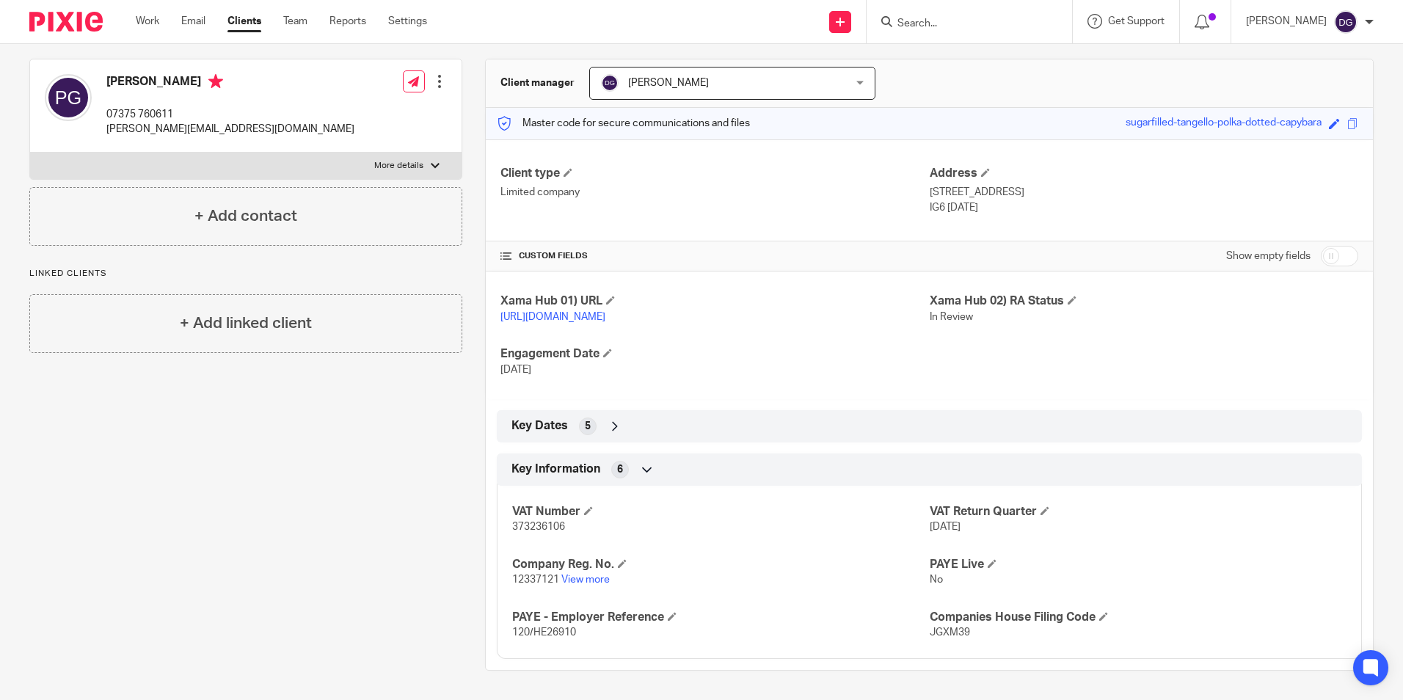
click at [307, 447] on div "Client contacts [PERSON_NAME] 07375 760611 [PERSON_NAME][EMAIL_ADDRESS][DOMAIN_…" at bounding box center [235, 351] width 456 height 638
click at [867, 348] on h4 "Engagement Date" at bounding box center [714, 353] width 428 height 15
click at [1331, 246] on input "checkbox" at bounding box center [1338, 256] width 37 height 21
checkbox input "true"
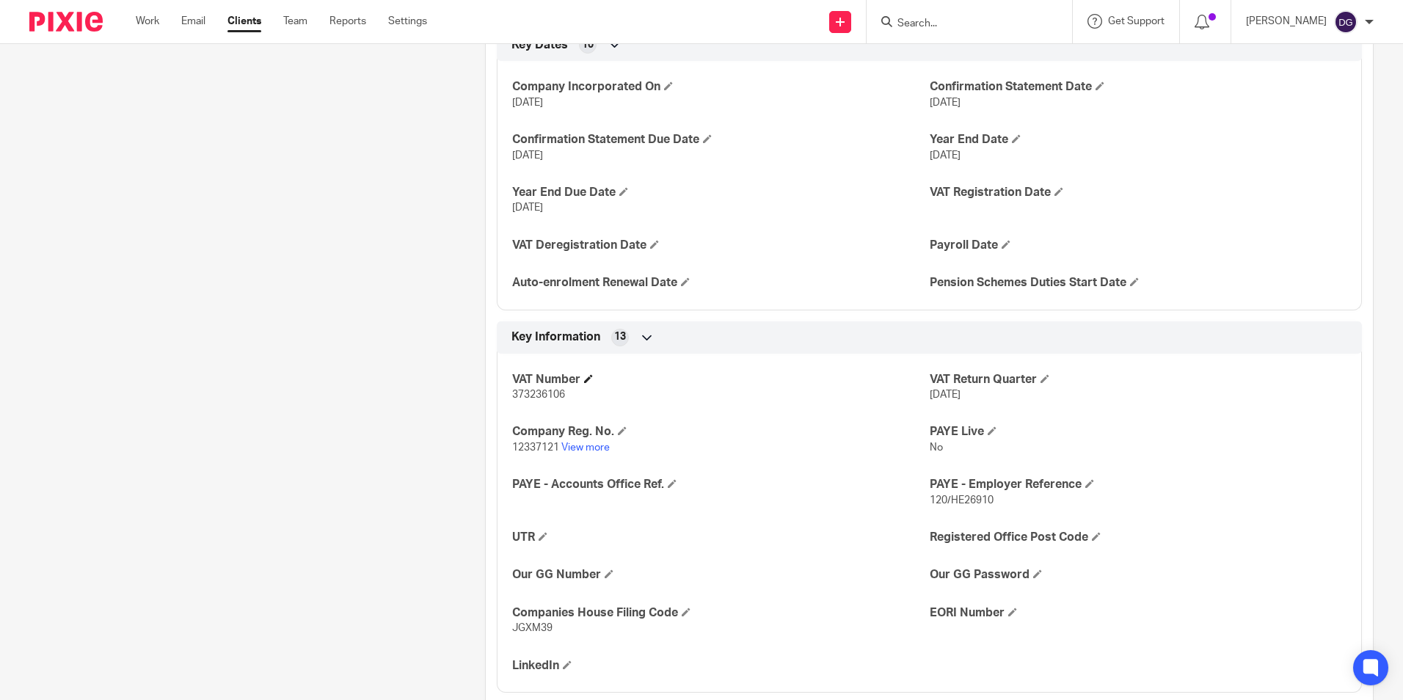
scroll to position [580, 0]
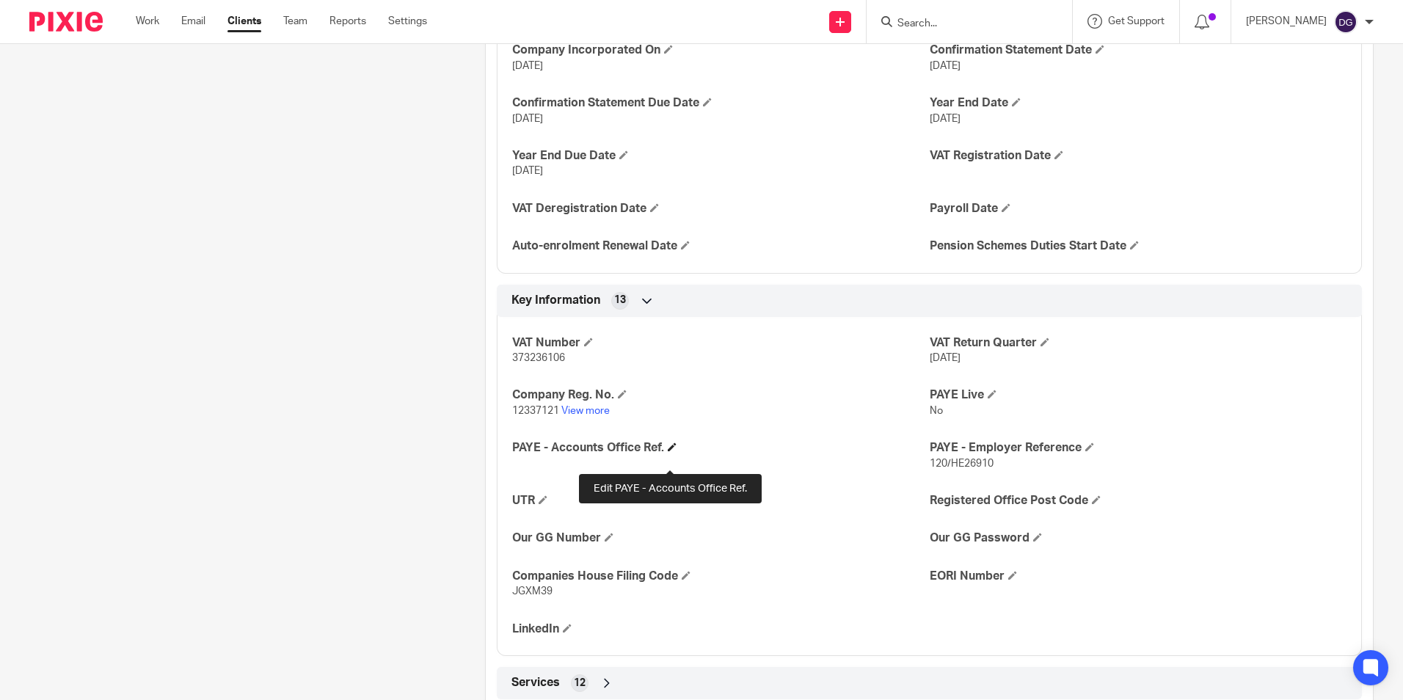
click at [670, 451] on span at bounding box center [672, 446] width 9 height 9
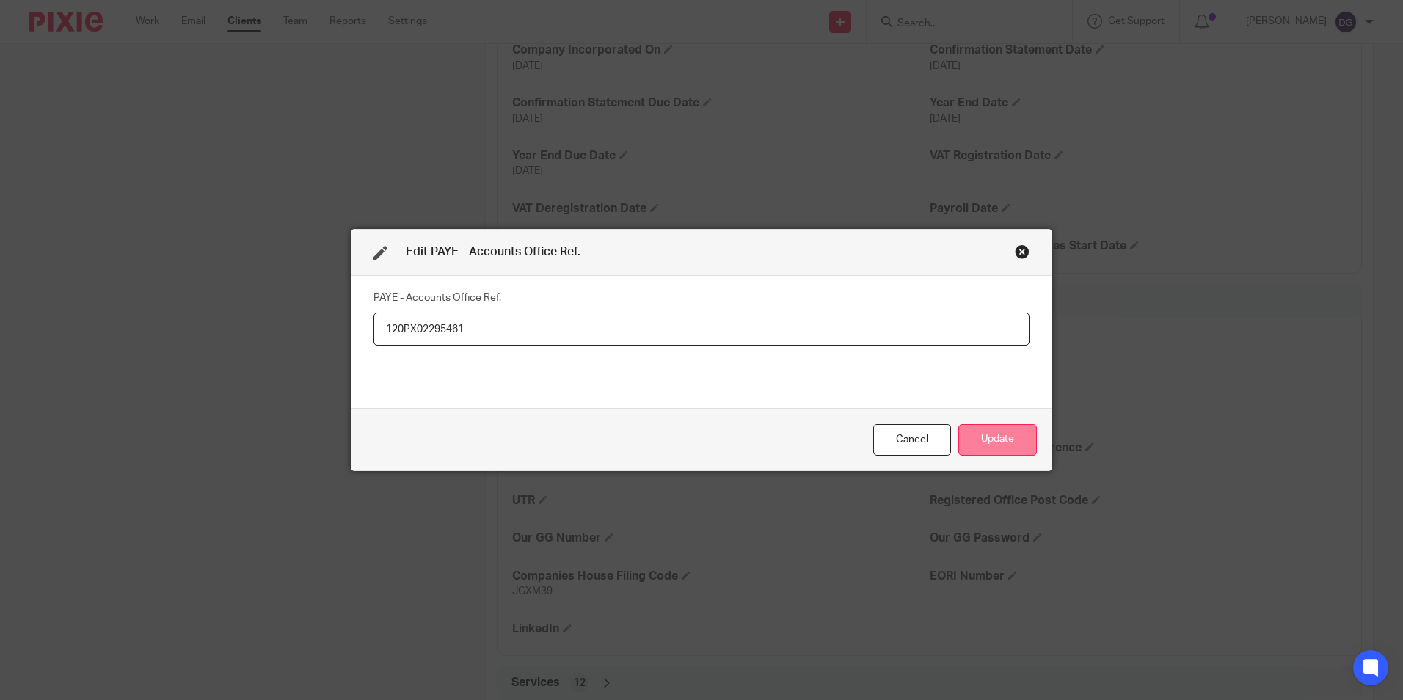
type input "120PX02295461"
click at [975, 427] on button "Update" at bounding box center [997, 440] width 78 height 32
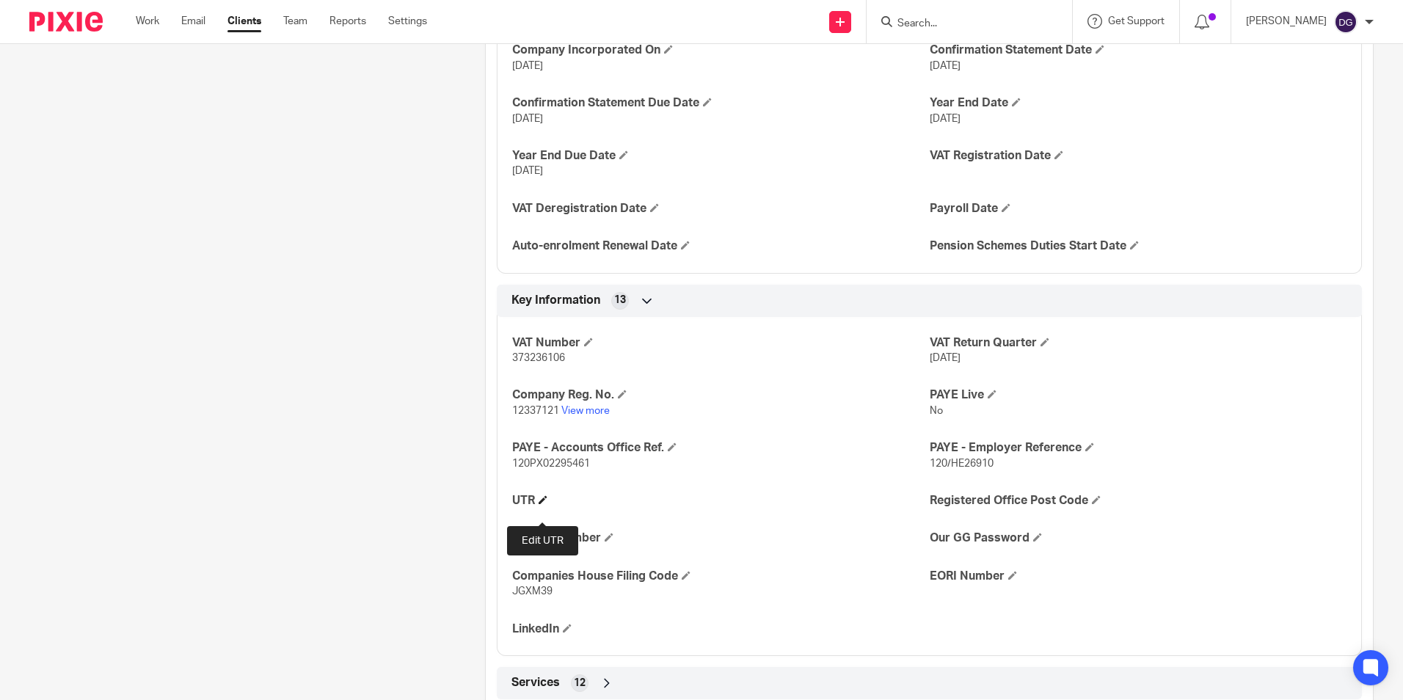
click at [541, 504] on span at bounding box center [542, 499] width 9 height 9
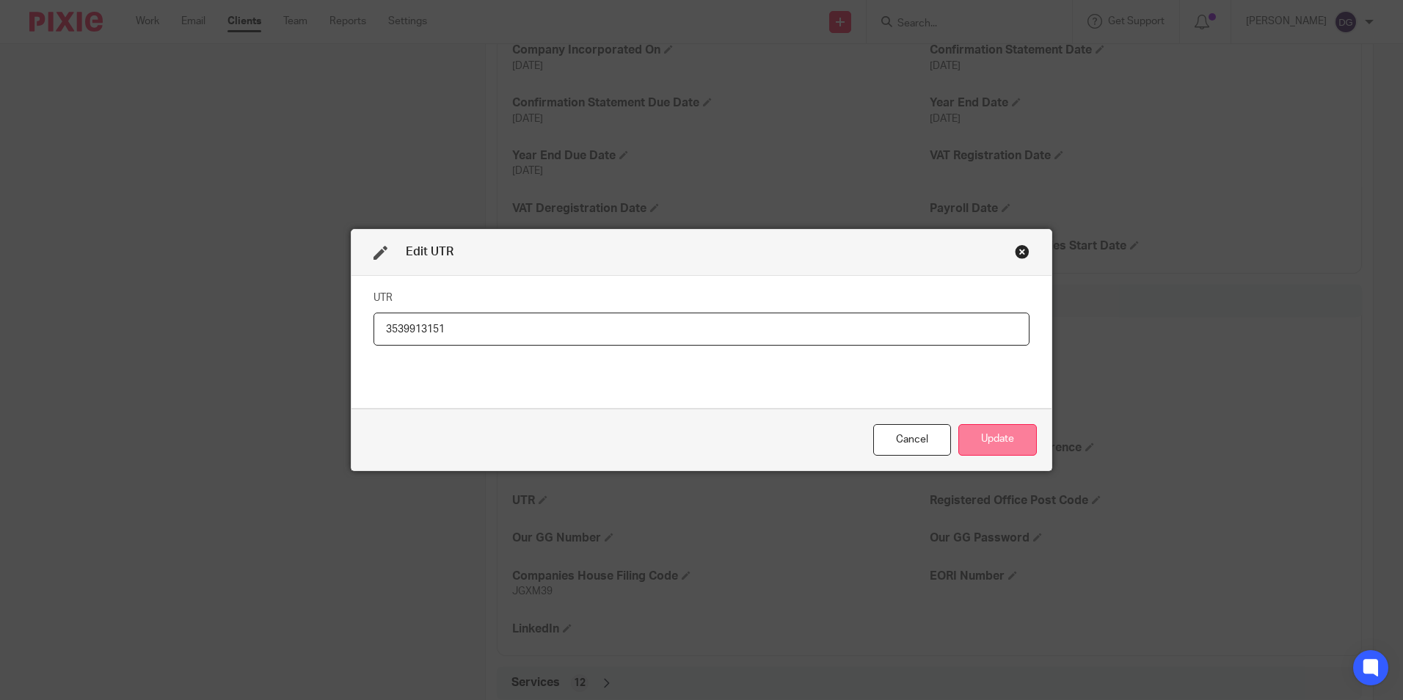
type input "3539913151"
click at [981, 447] on button "Update" at bounding box center [997, 440] width 78 height 32
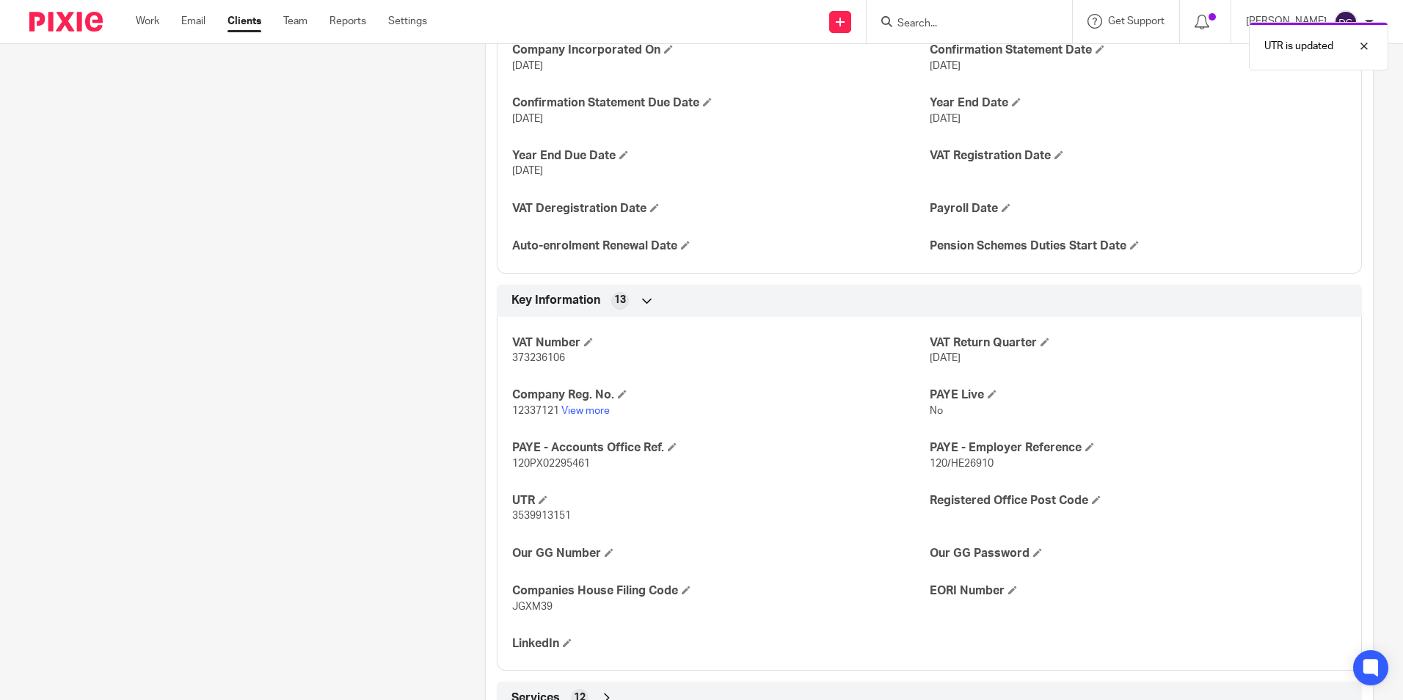
click at [1355, 398] on div "Key Information 13 VAT Number 373236106 VAT Return Quarter 1 Jun 2025 Company R…" at bounding box center [929, 478] width 887 height 387
click at [242, 427] on div "Client contacts Peter Garland-Collins 07375 760611 peter.garlandcollins@kwuk.co…" at bounding box center [235, 151] width 456 height 1149
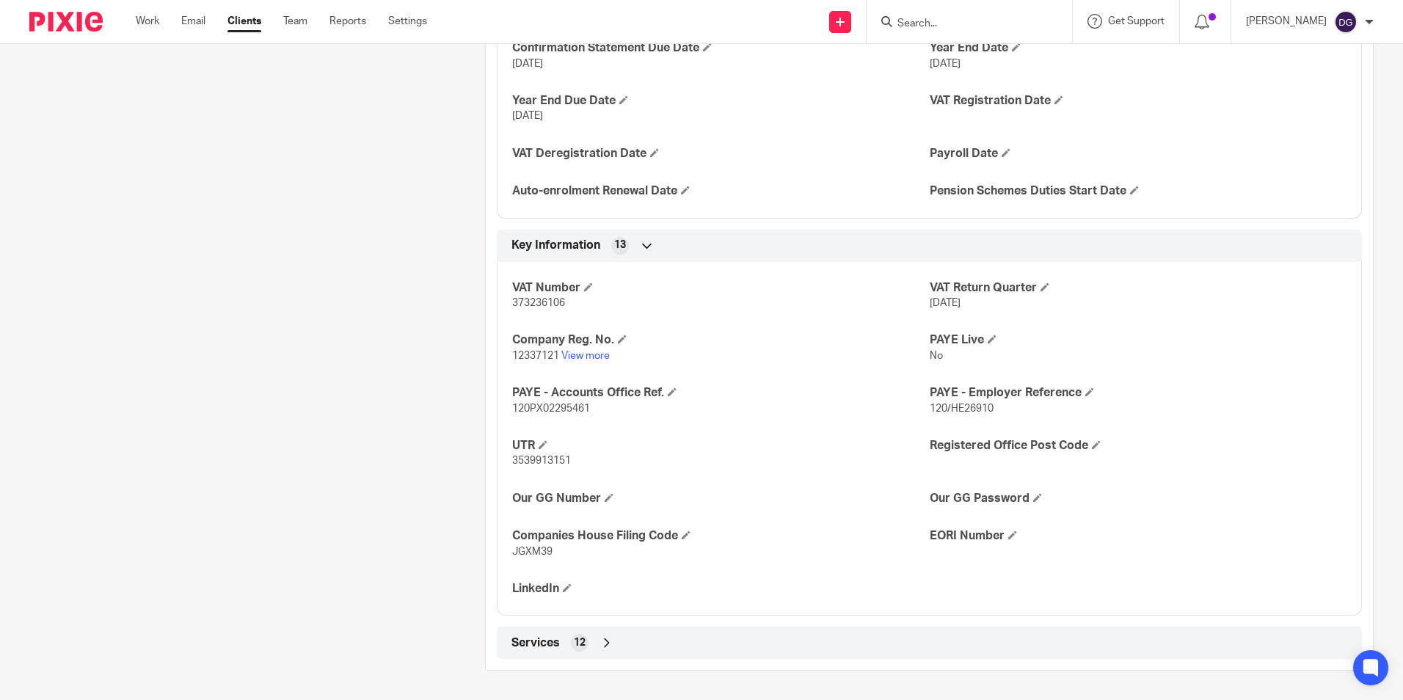
scroll to position [650, 0]
click at [840, 398] on h4 "PAYE - Accounts Office Ref." at bounding box center [720, 392] width 417 height 15
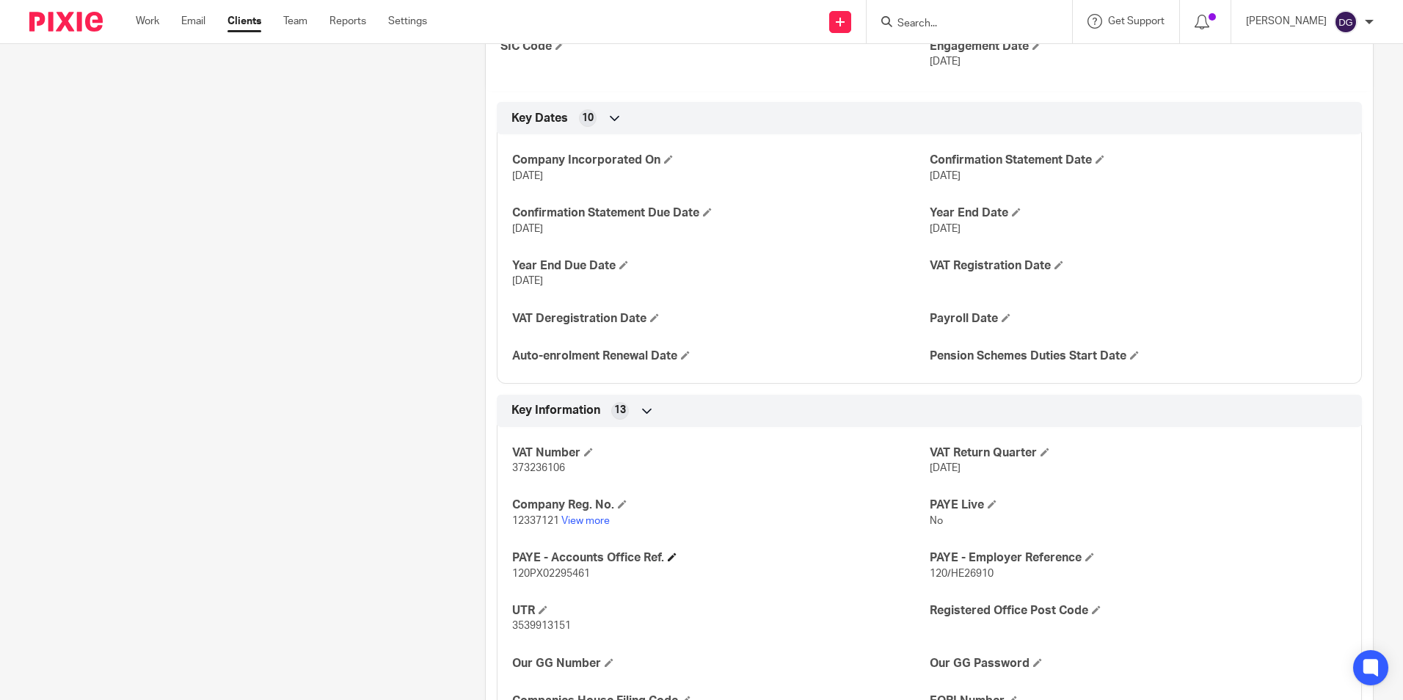
scroll to position [430, 0]
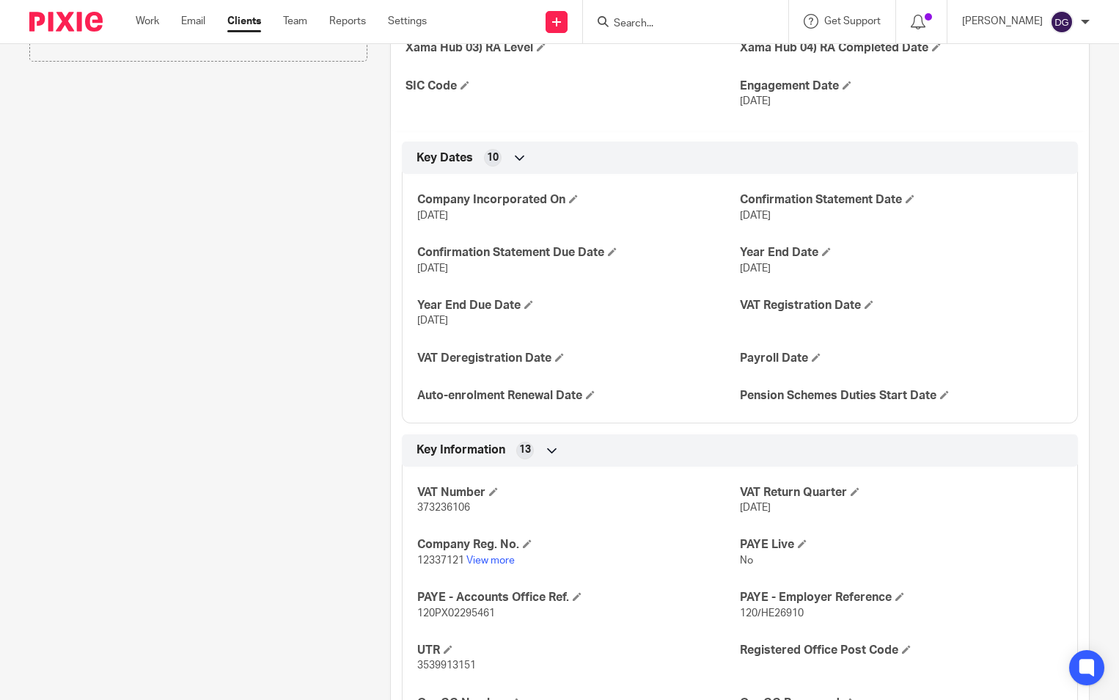
click at [172, 222] on div "Client contacts Peter Garland-Collins 07375 760611 peter.garlandcollins@kwuk.co…" at bounding box center [187, 300] width 361 height 1149
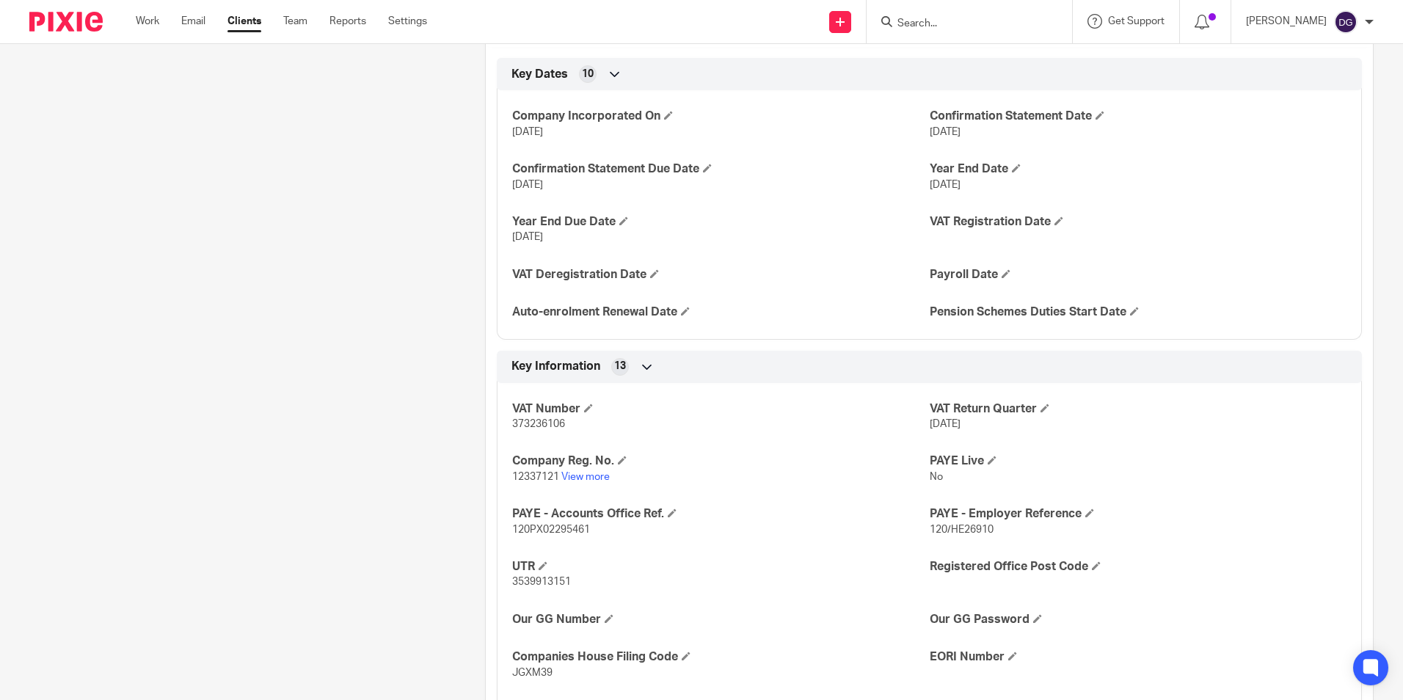
scroll to position [650, 0]
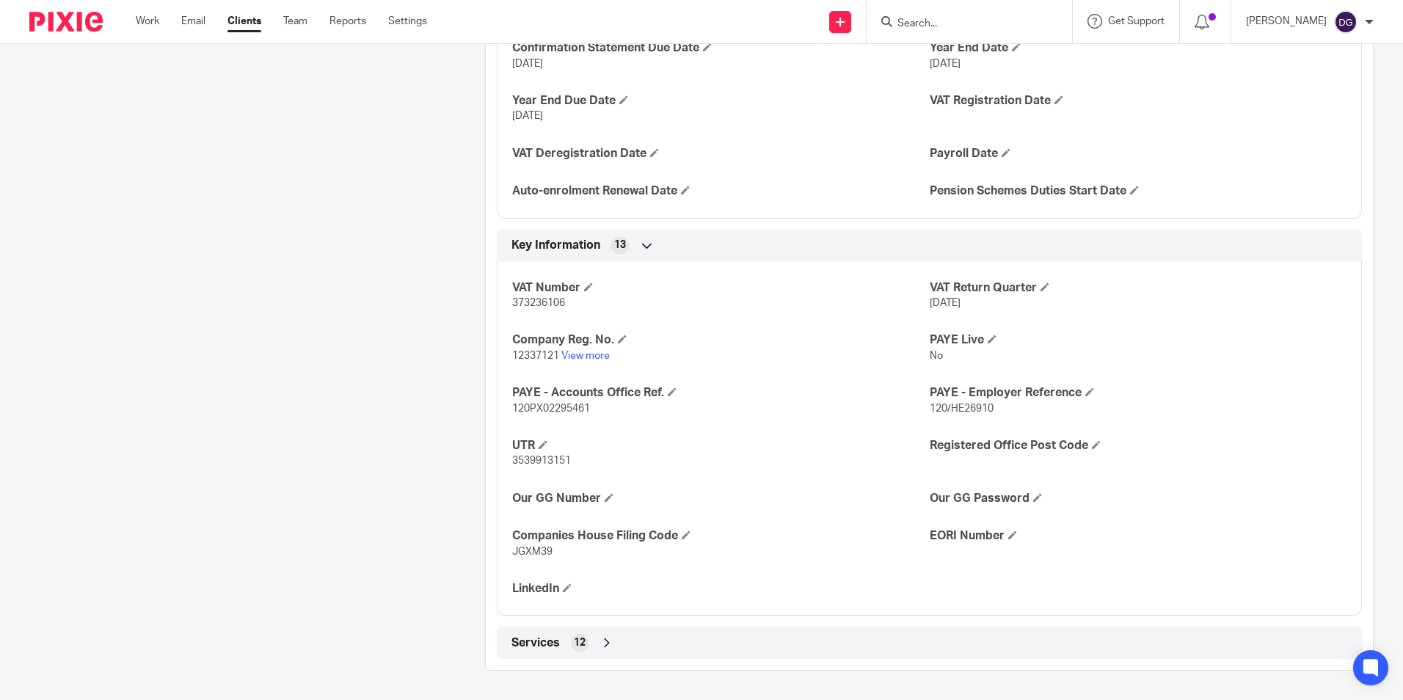
click at [518, 362] on p "12337121 View more" at bounding box center [720, 355] width 417 height 15
drag, startPoint x: 499, startPoint y: 353, endPoint x: 557, endPoint y: 353, distance: 58.0
click at [557, 353] on div "VAT Number 373236106 VAT Return Quarter 1 Jun 2025 Company Reg. No. 12337121 Vi…" at bounding box center [929, 433] width 865 height 365
copy span "12337121"
drag, startPoint x: 505, startPoint y: 556, endPoint x: 547, endPoint y: 556, distance: 41.1
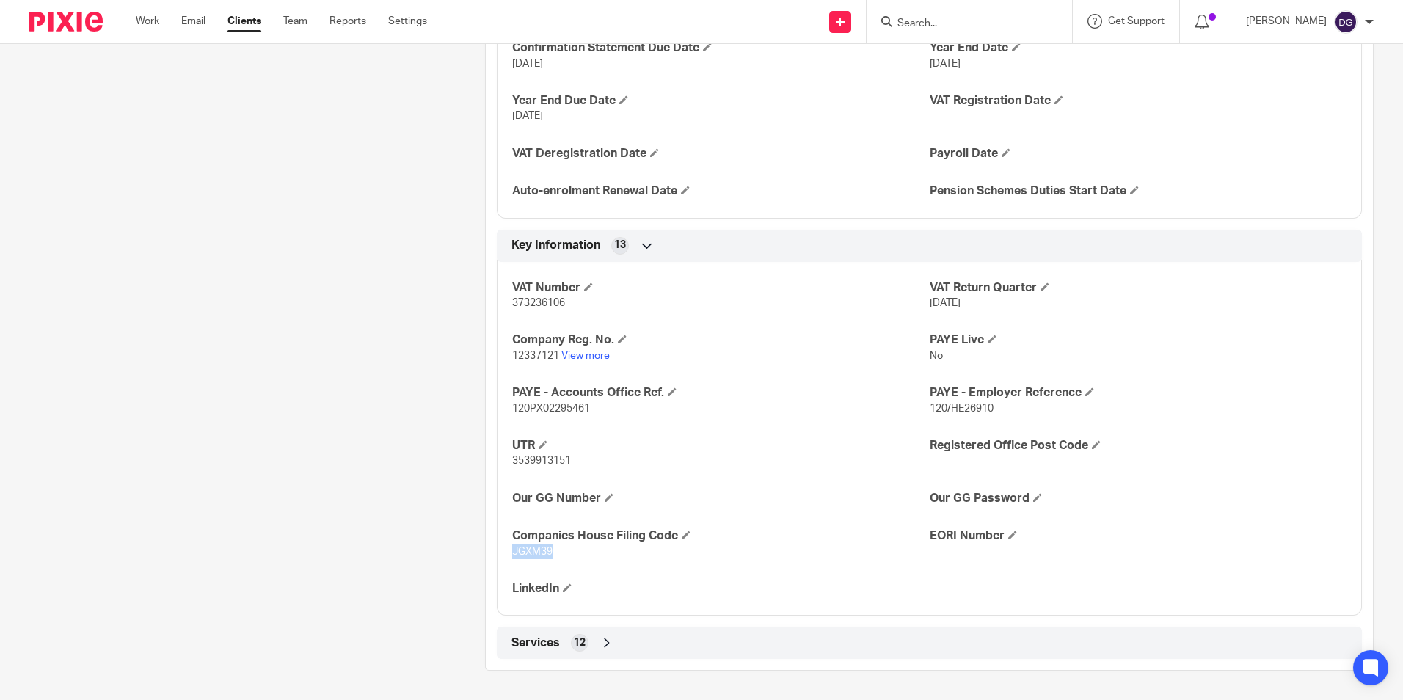
click at [547, 556] on div "VAT Number 373236106 VAT Return Quarter 1 Jun 2025 Company Reg. No. 12337121 Vi…" at bounding box center [929, 433] width 865 height 365
copy span "JGXM39"
click at [829, 420] on div "VAT Number 373236106 VAT Return Quarter 1 Jun 2025 Company Reg. No. 12337121 Vi…" at bounding box center [929, 433] width 865 height 365
click at [1092, 440] on span at bounding box center [1096, 444] width 9 height 9
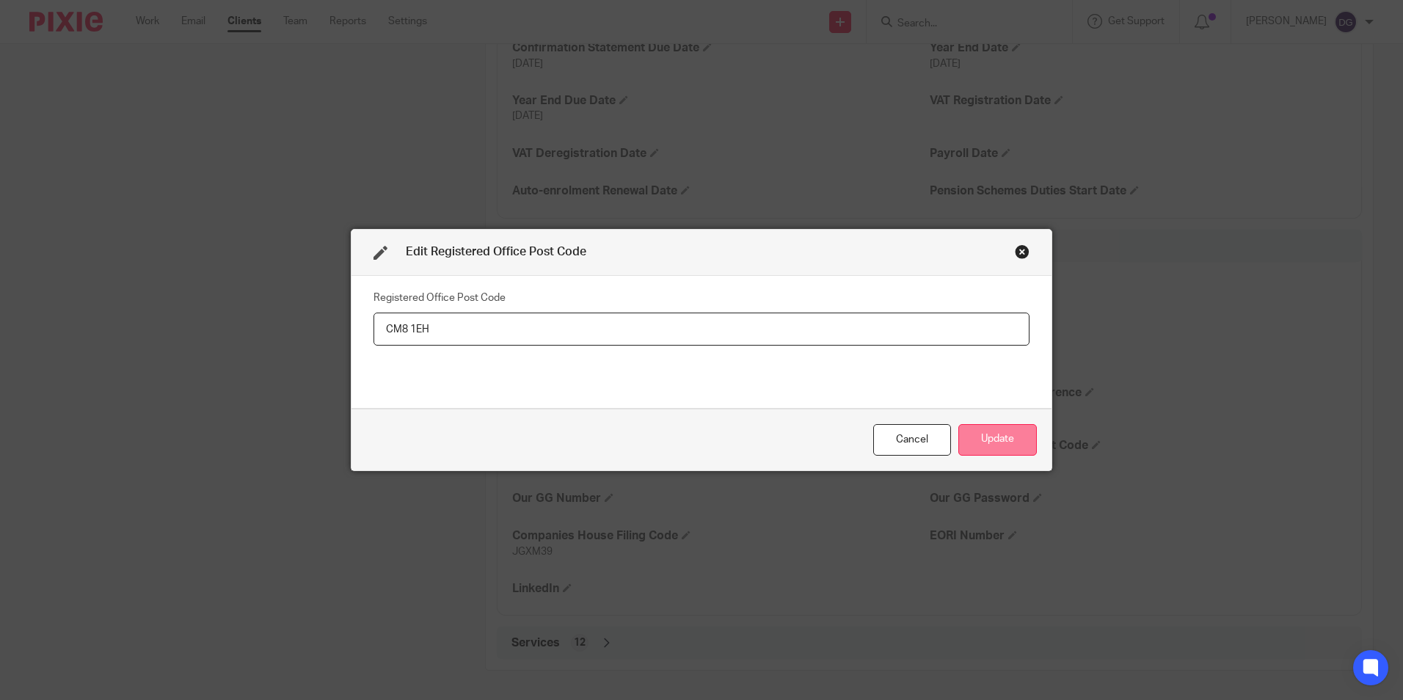
type input "CM8 1EH"
click at [1021, 442] on button "Update" at bounding box center [997, 440] width 78 height 32
click at [1018, 434] on button "Update" at bounding box center [997, 440] width 78 height 32
click at [965, 430] on button "Update" at bounding box center [997, 440] width 78 height 32
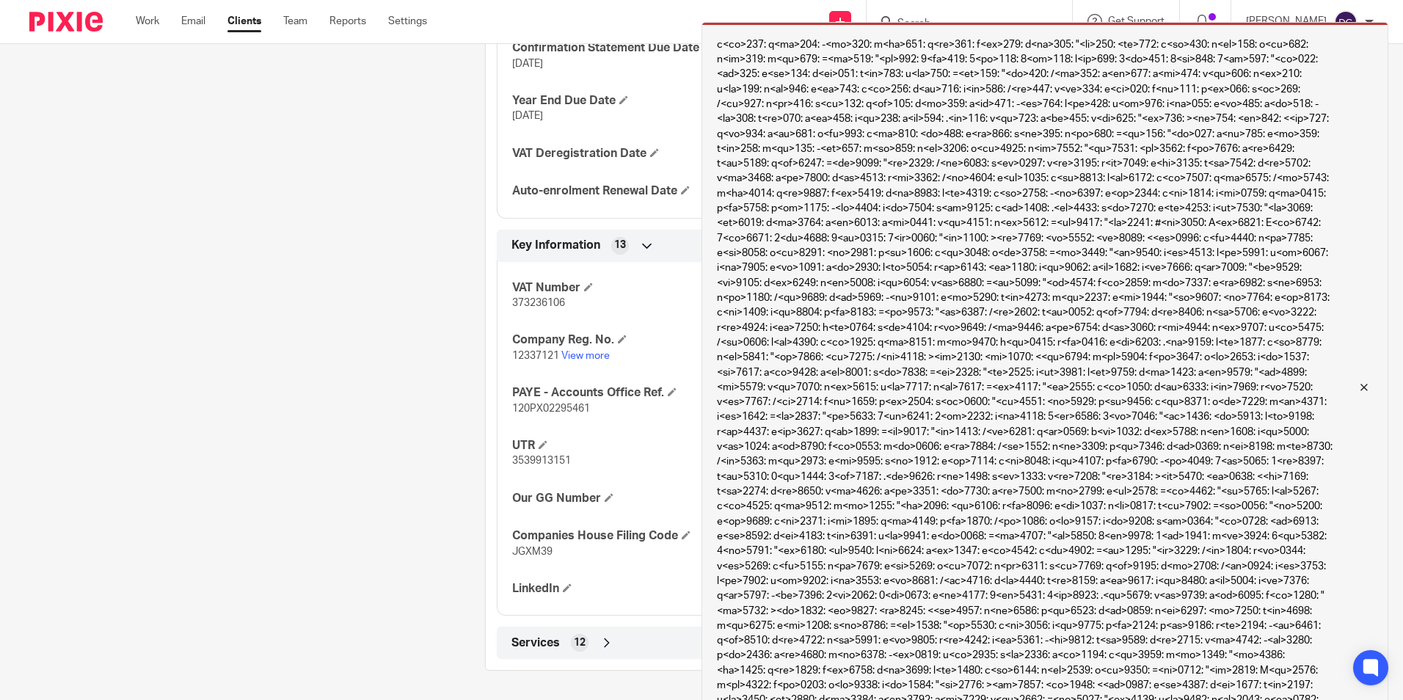
click at [1353, 378] on div "Can't save the client:" at bounding box center [1044, 387] width 687 height 731
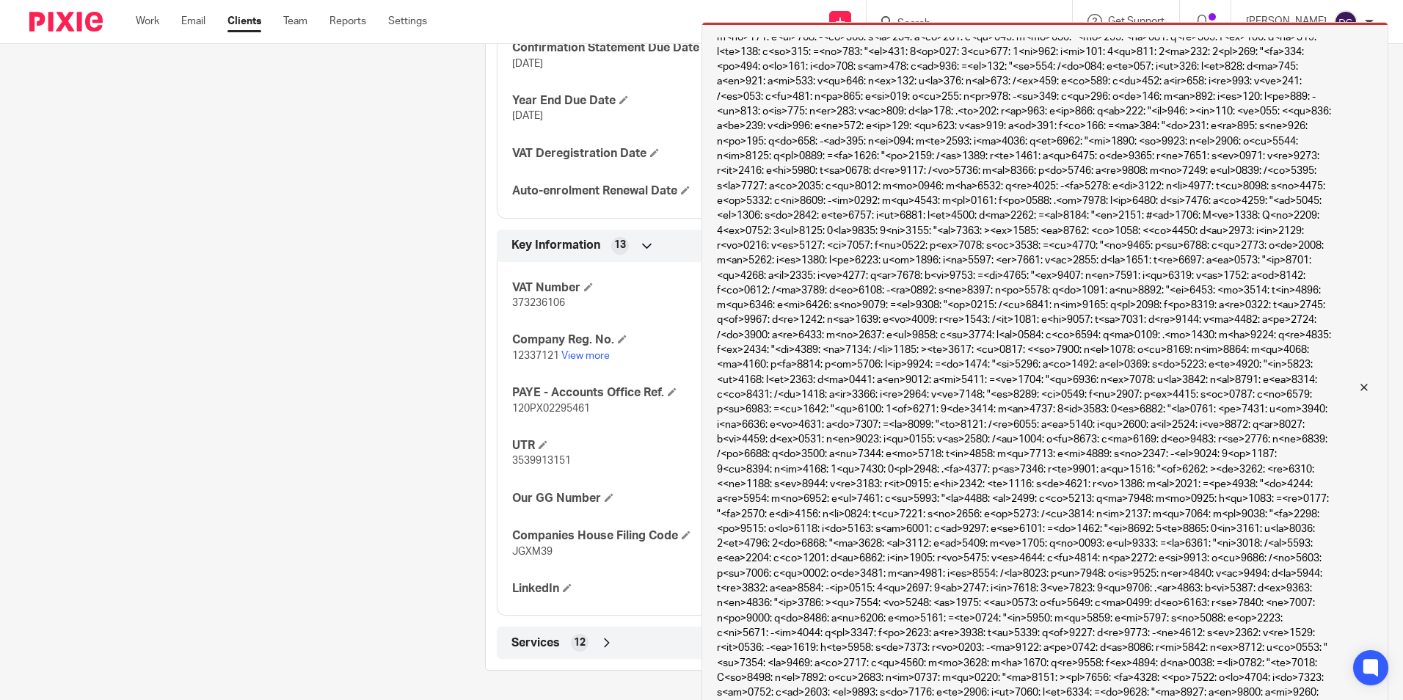
click at [1373, 365] on div "Can't save the client:" at bounding box center [1044, 387] width 687 height 731
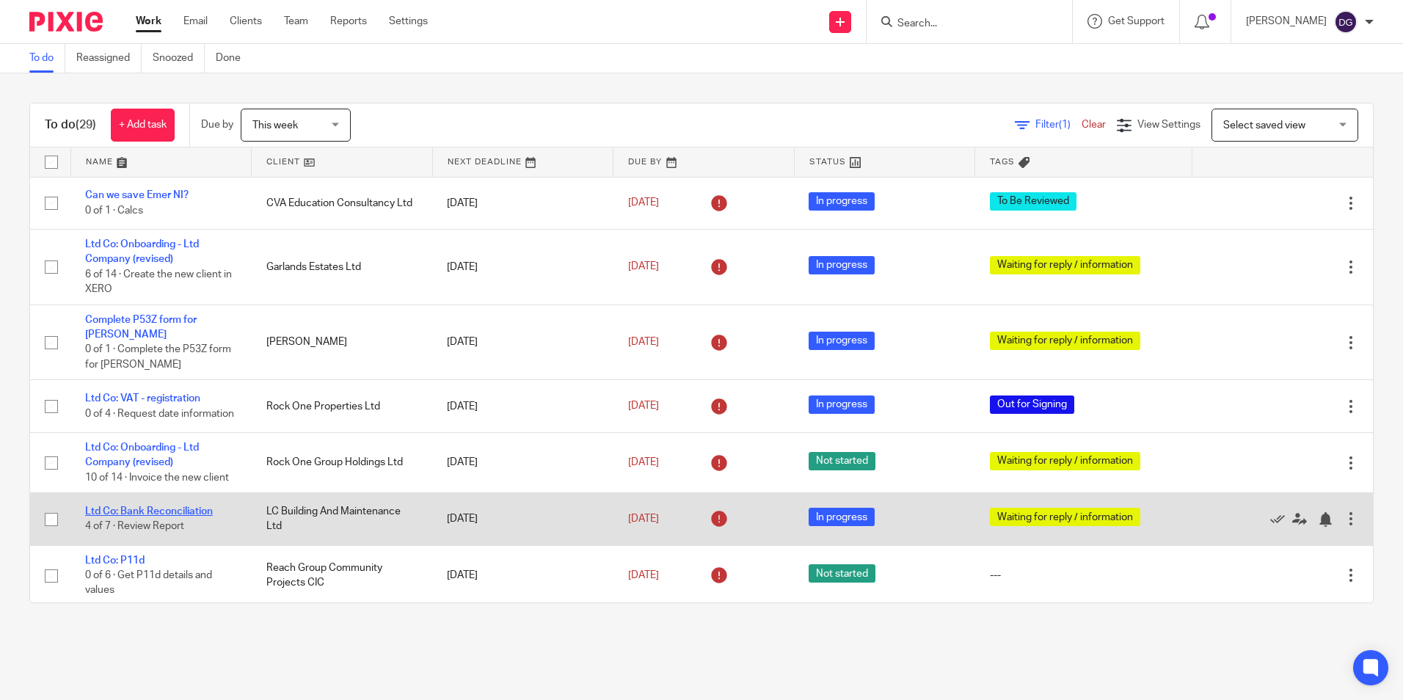
click at [164, 506] on link "Ltd Co: Bank Reconciliation" at bounding box center [149, 511] width 128 height 10
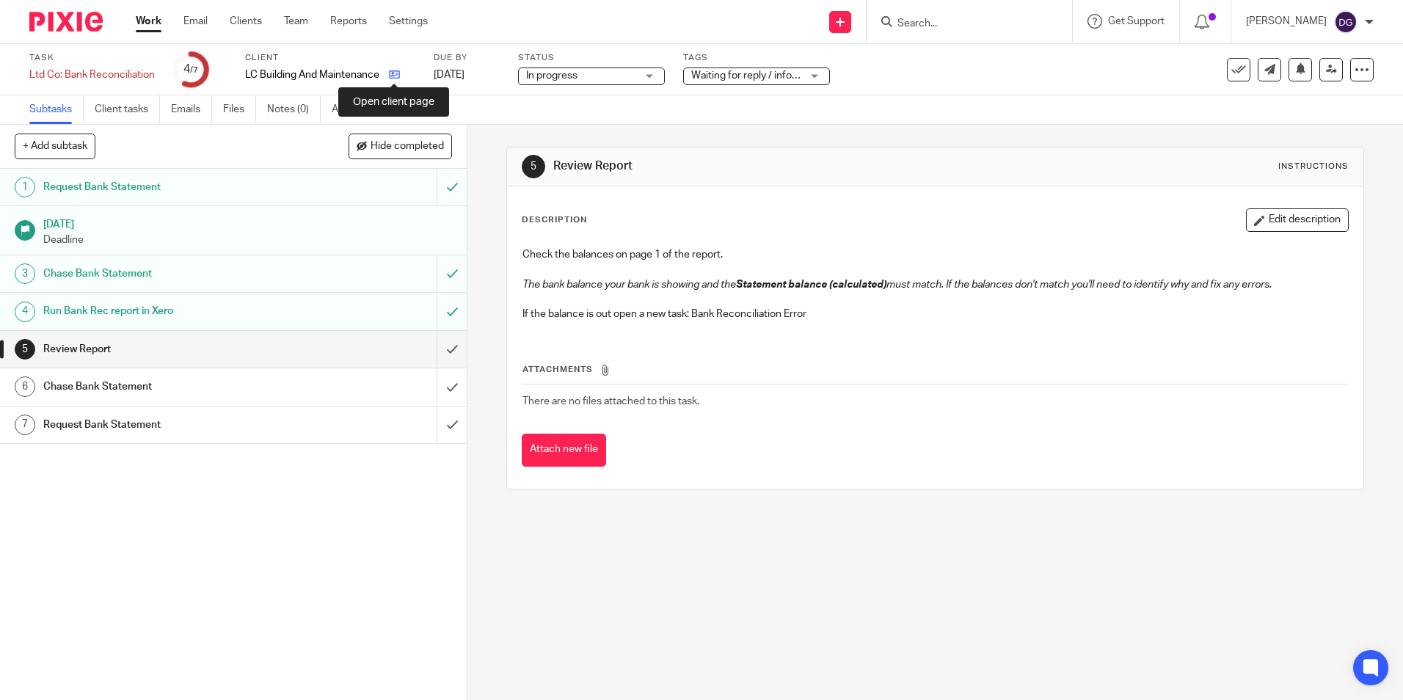
click at [396, 73] on icon at bounding box center [394, 74] width 11 height 11
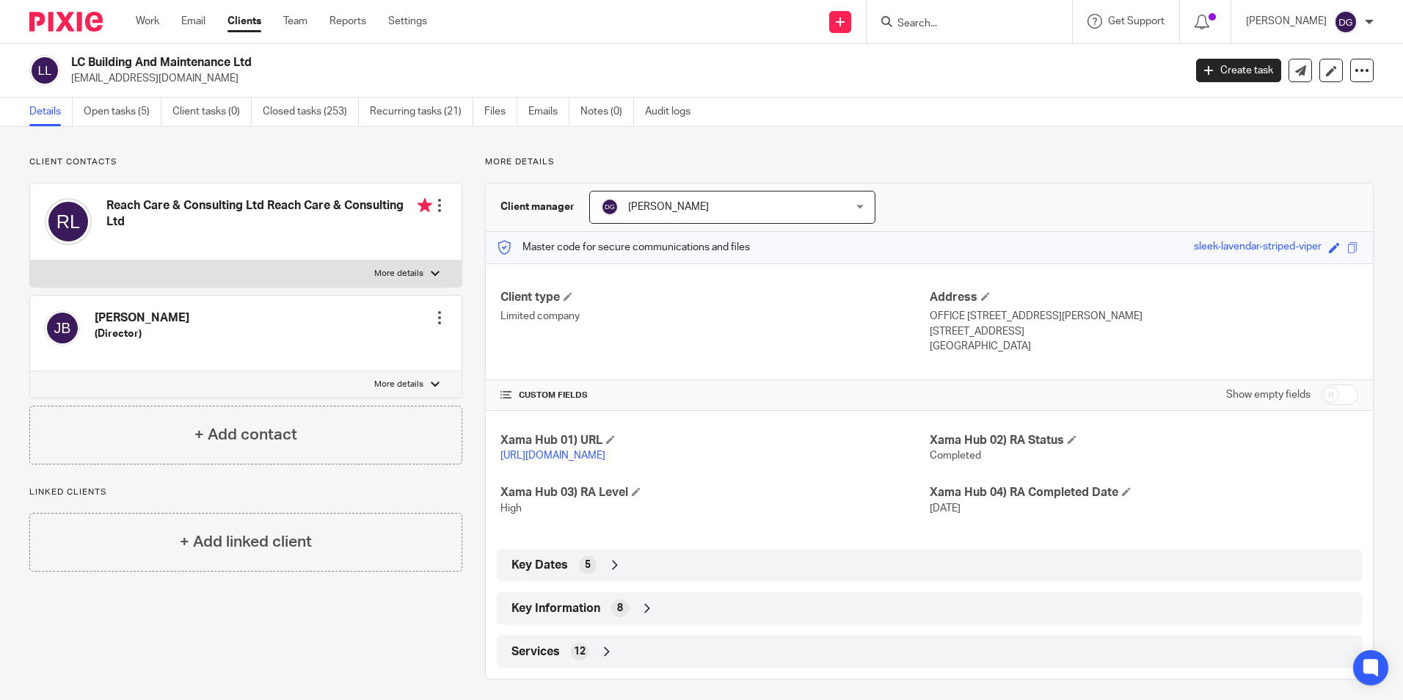
click at [596, 663] on div "Services 12" at bounding box center [929, 651] width 843 height 25
click at [640, 615] on icon at bounding box center [647, 608] width 15 height 15
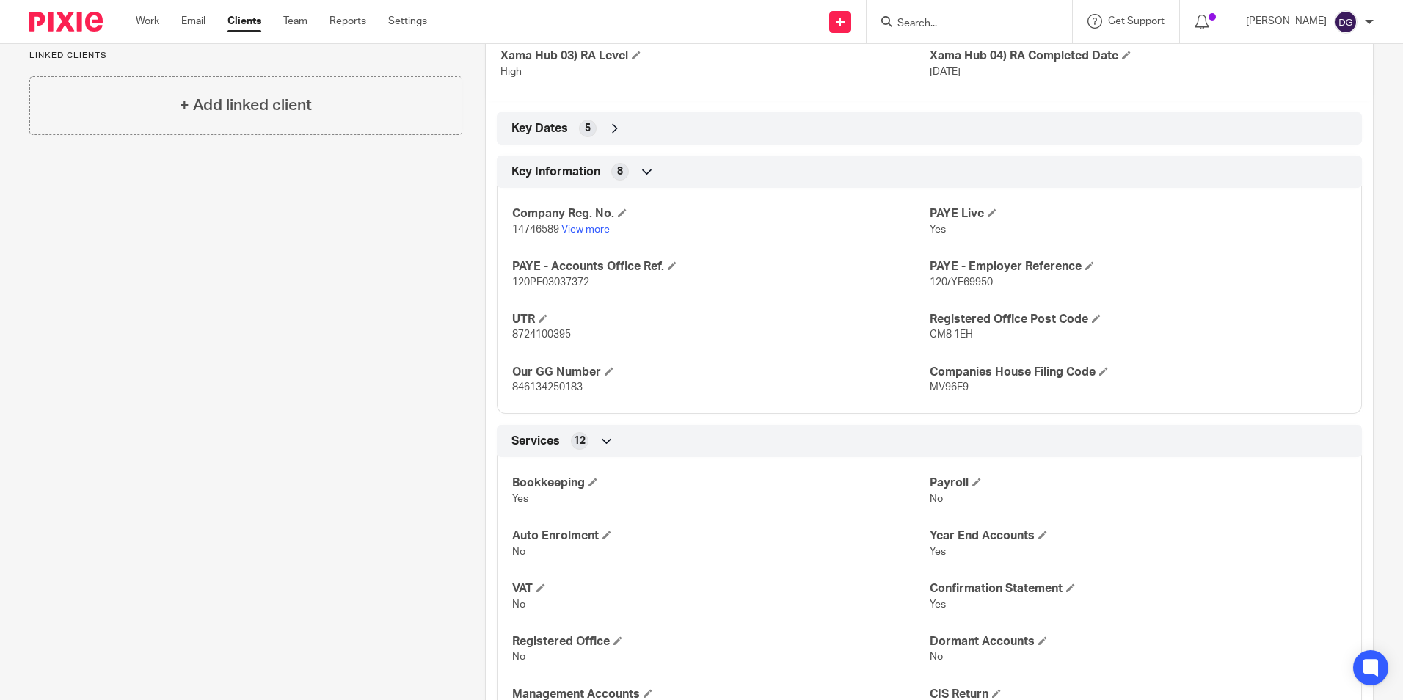
scroll to position [435, 0]
click at [51, 12] on img at bounding box center [65, 22] width 73 height 20
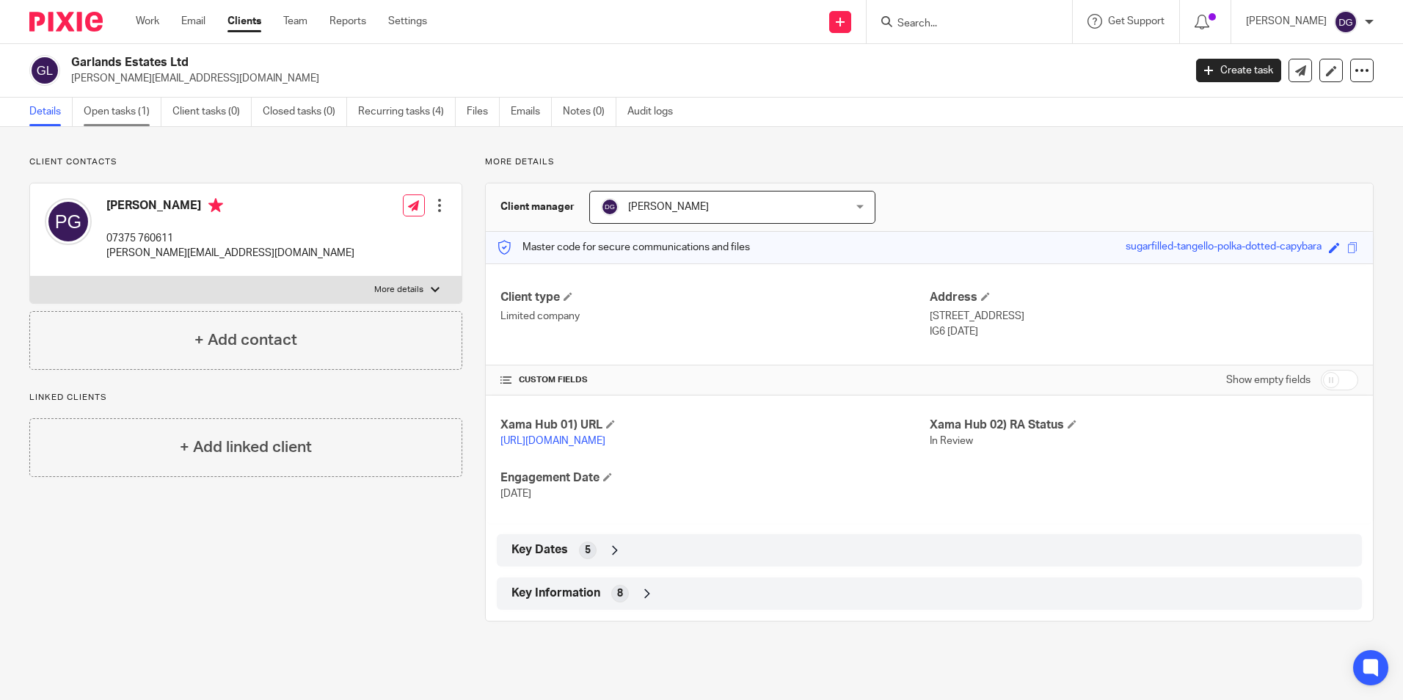
click at [119, 117] on link "Open tasks (1)" at bounding box center [123, 112] width 78 height 29
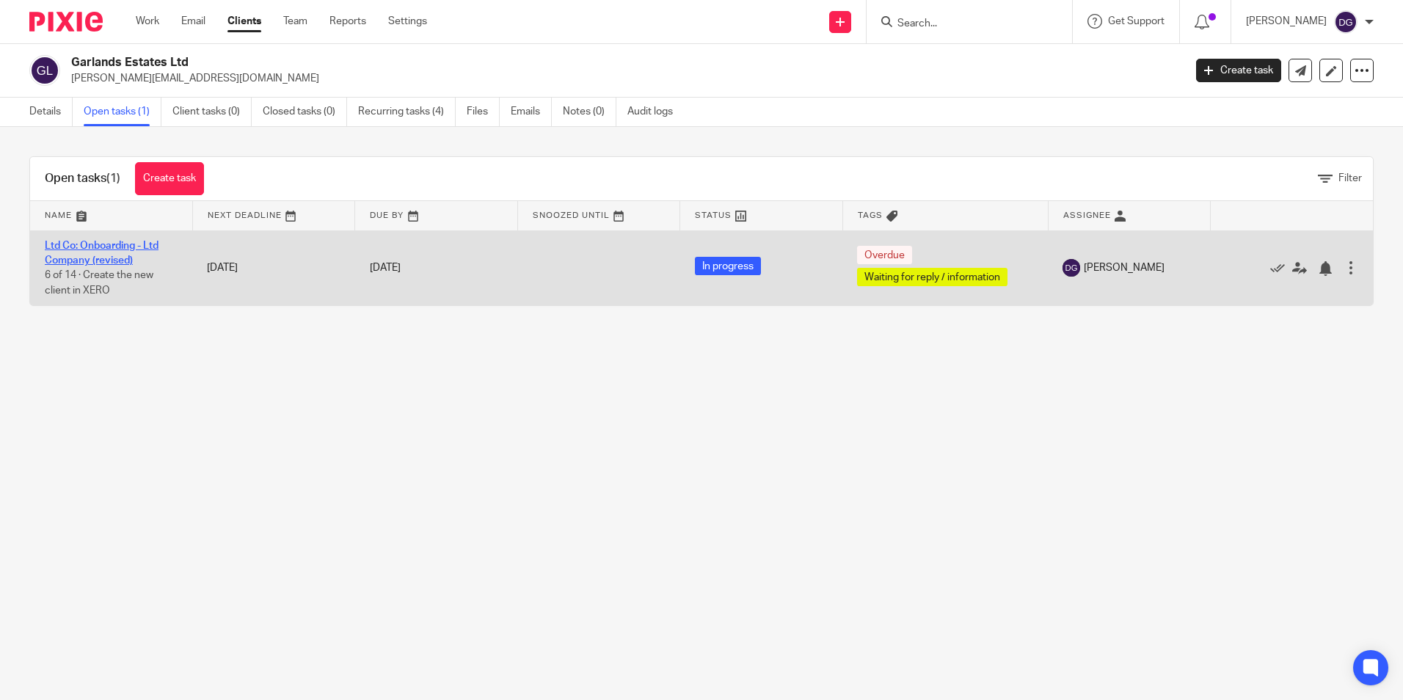
click at [62, 263] on link "Ltd Co: Onboarding - Ltd Company (revised)" at bounding box center [102, 253] width 114 height 25
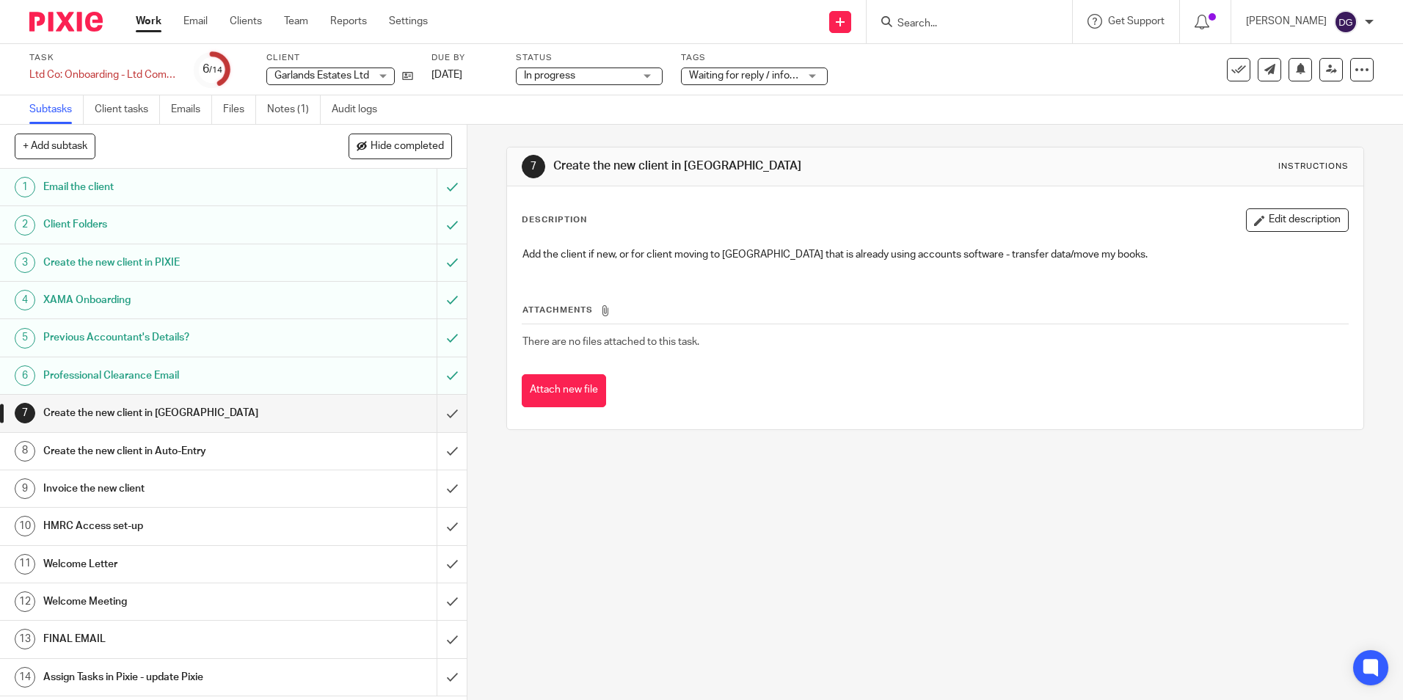
click at [973, 535] on div "7 Create the new client in XERO Instructions Description Edit description Add t…" at bounding box center [934, 412] width 935 height 575
click at [80, 29] on img at bounding box center [65, 22] width 73 height 20
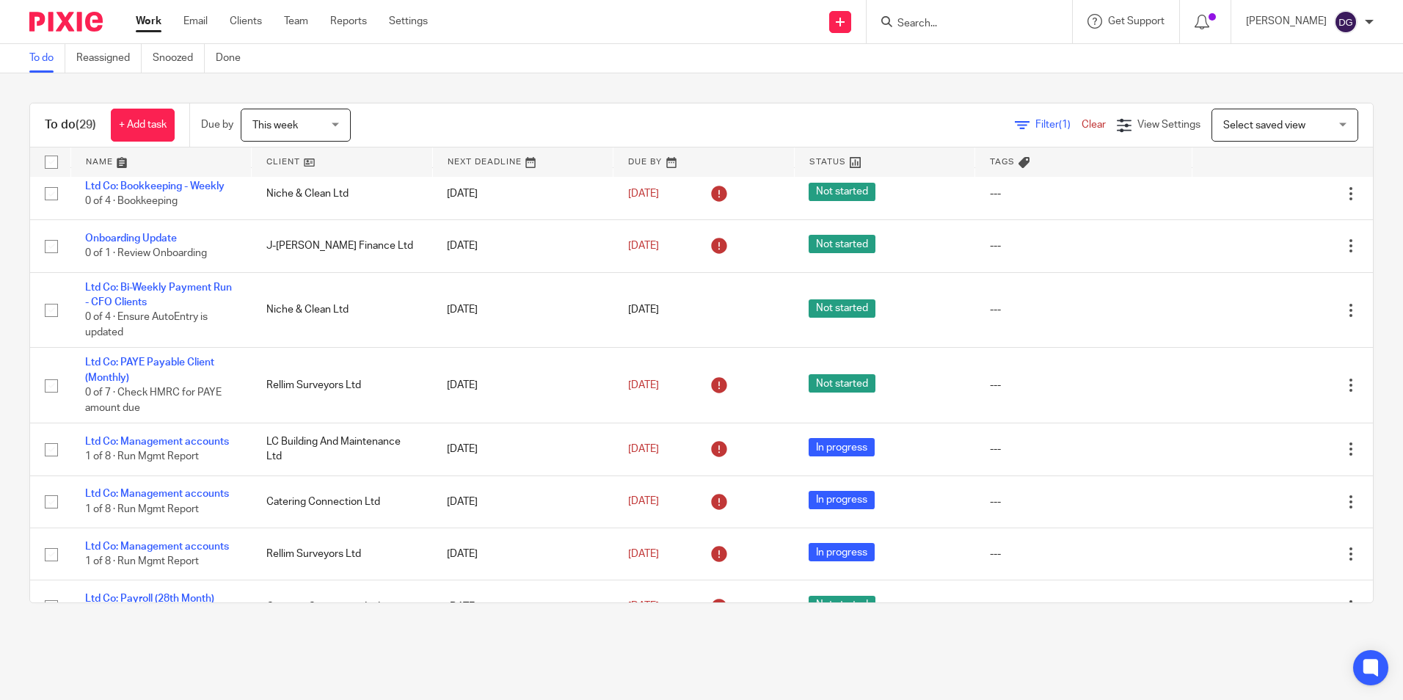
scroll to position [587, 0]
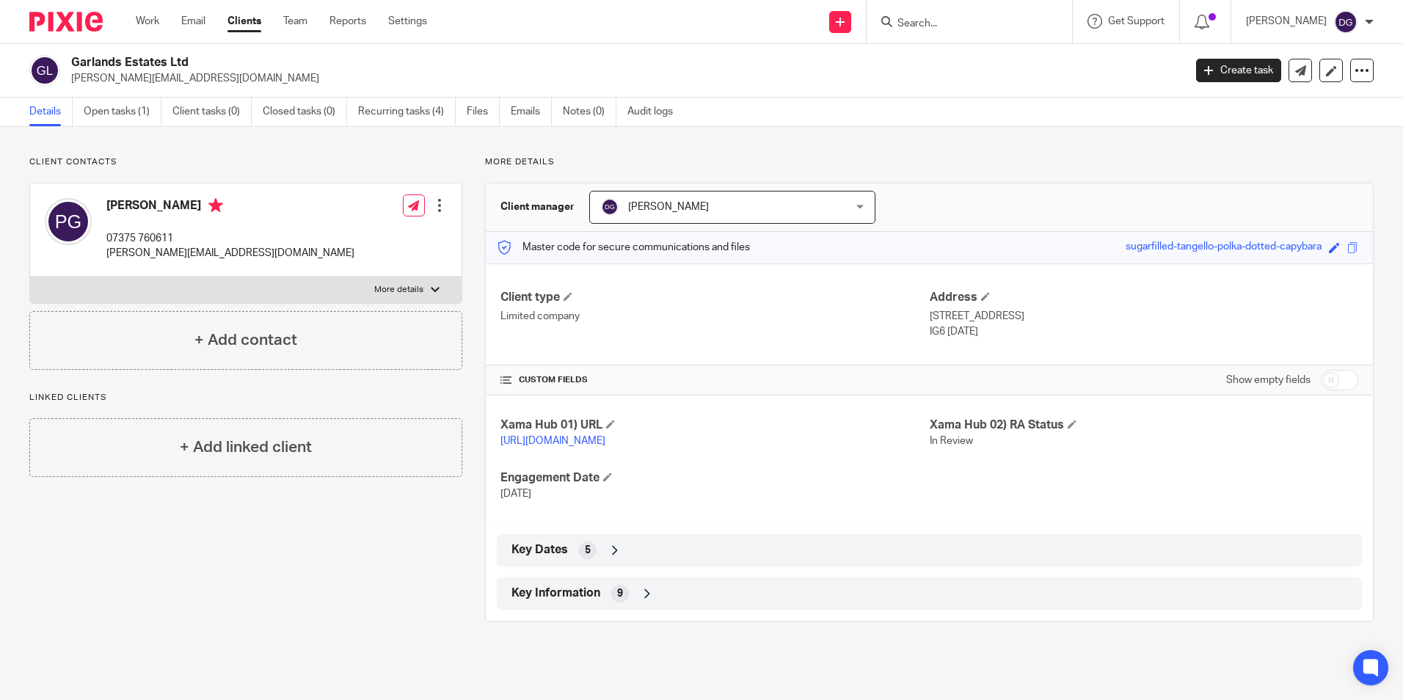
click at [644, 599] on div "Key Information 9" at bounding box center [929, 593] width 843 height 25
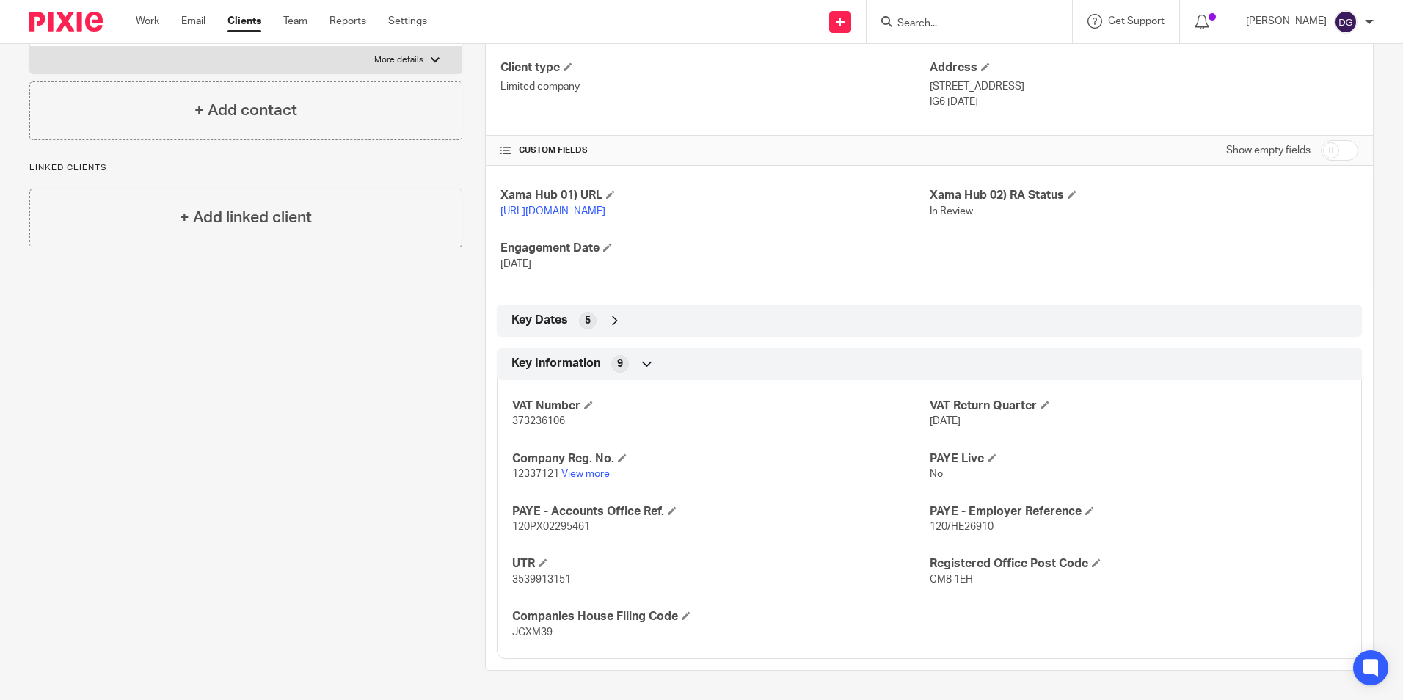
scroll to position [244, 0]
click at [640, 368] on icon at bounding box center [647, 364] width 15 height 15
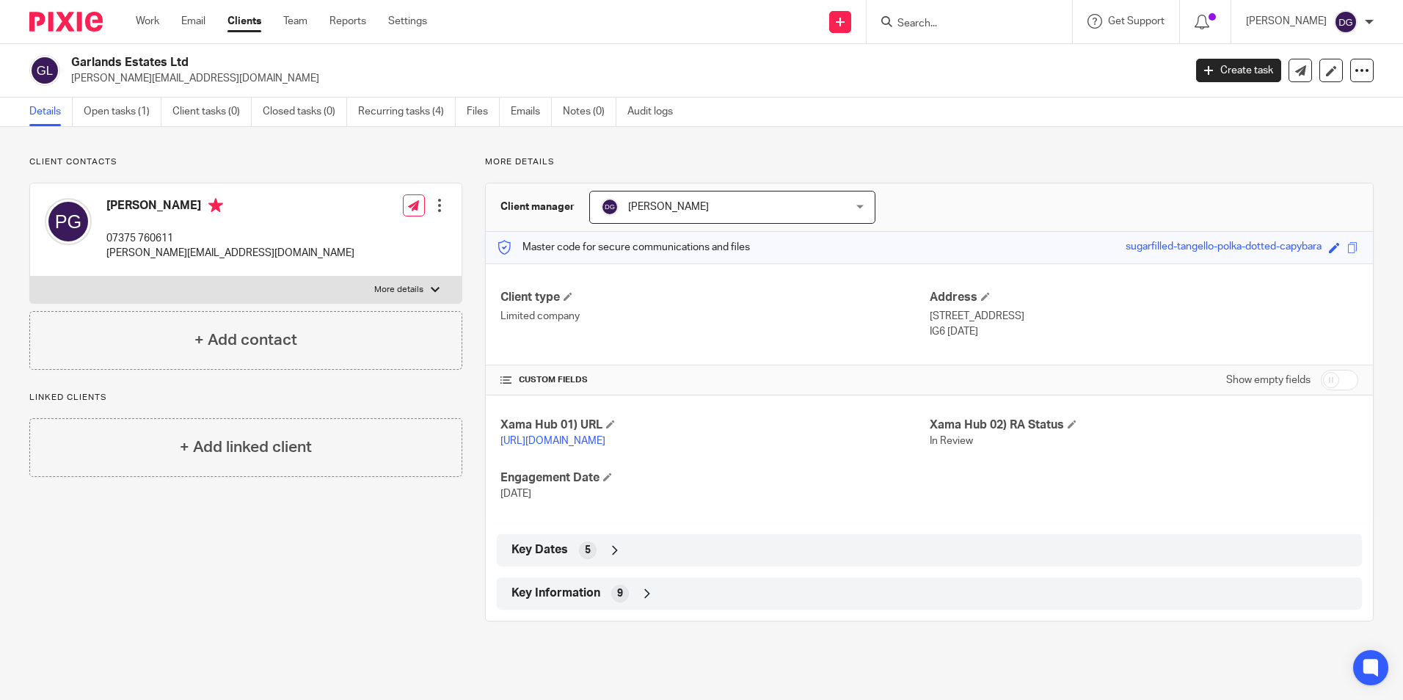
scroll to position [0, 0]
click at [641, 599] on div "Key Information 9" at bounding box center [929, 593] width 843 height 25
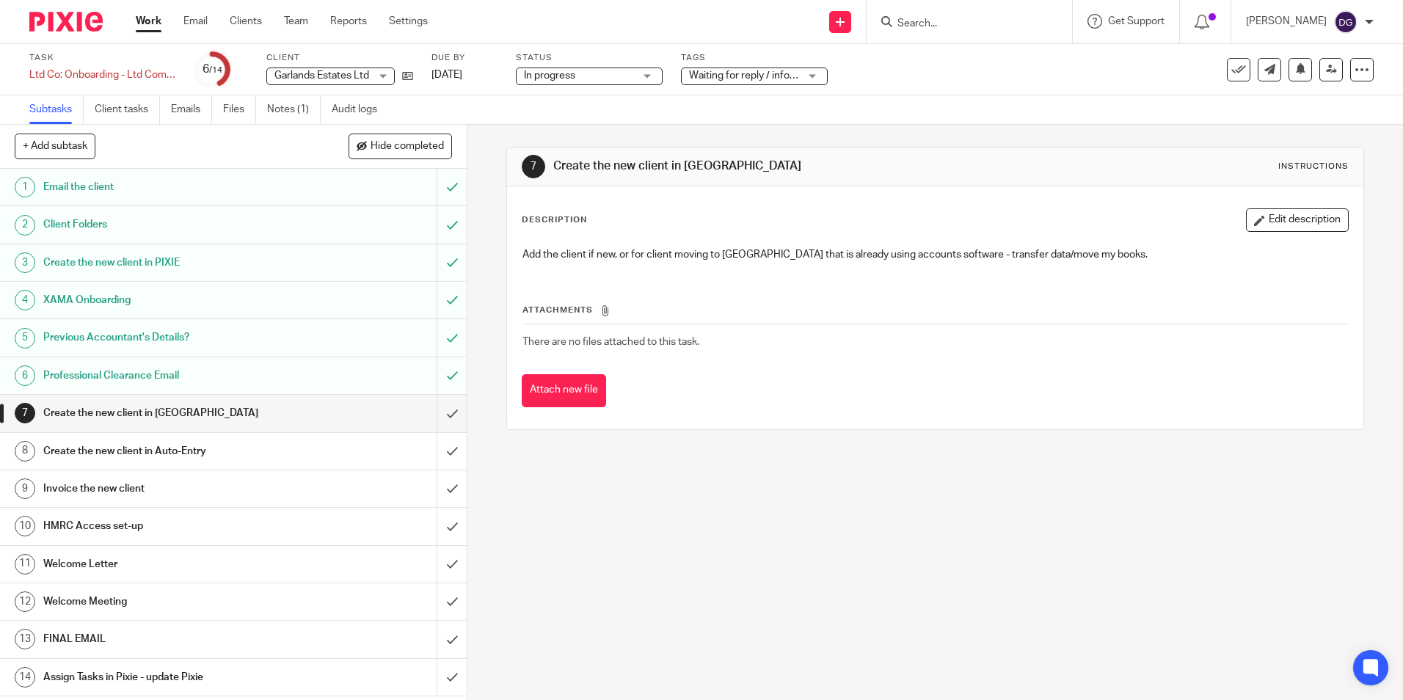
click at [160, 528] on h1 "HMRC Access set-up" at bounding box center [169, 526] width 252 height 22
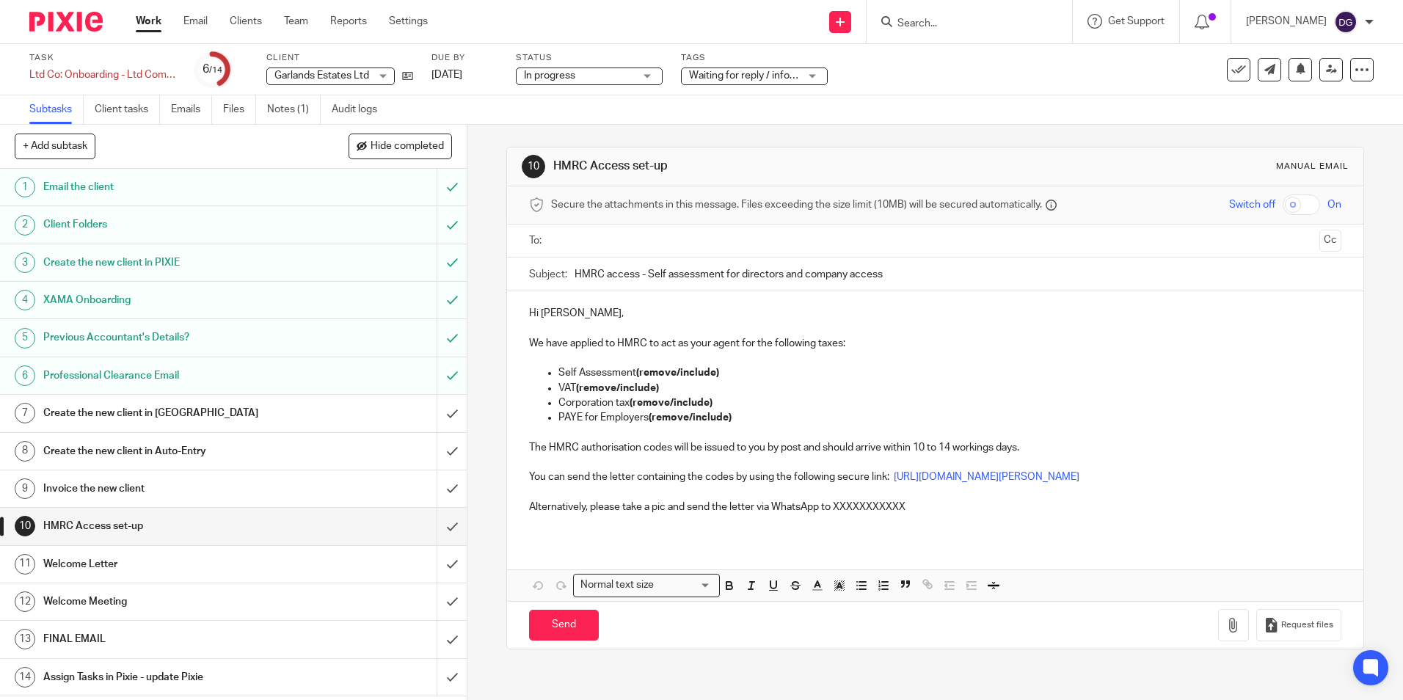
click at [1014, 329] on p at bounding box center [934, 328] width 811 height 15
click at [295, 110] on link "Notes (1)" at bounding box center [294, 109] width 54 height 29
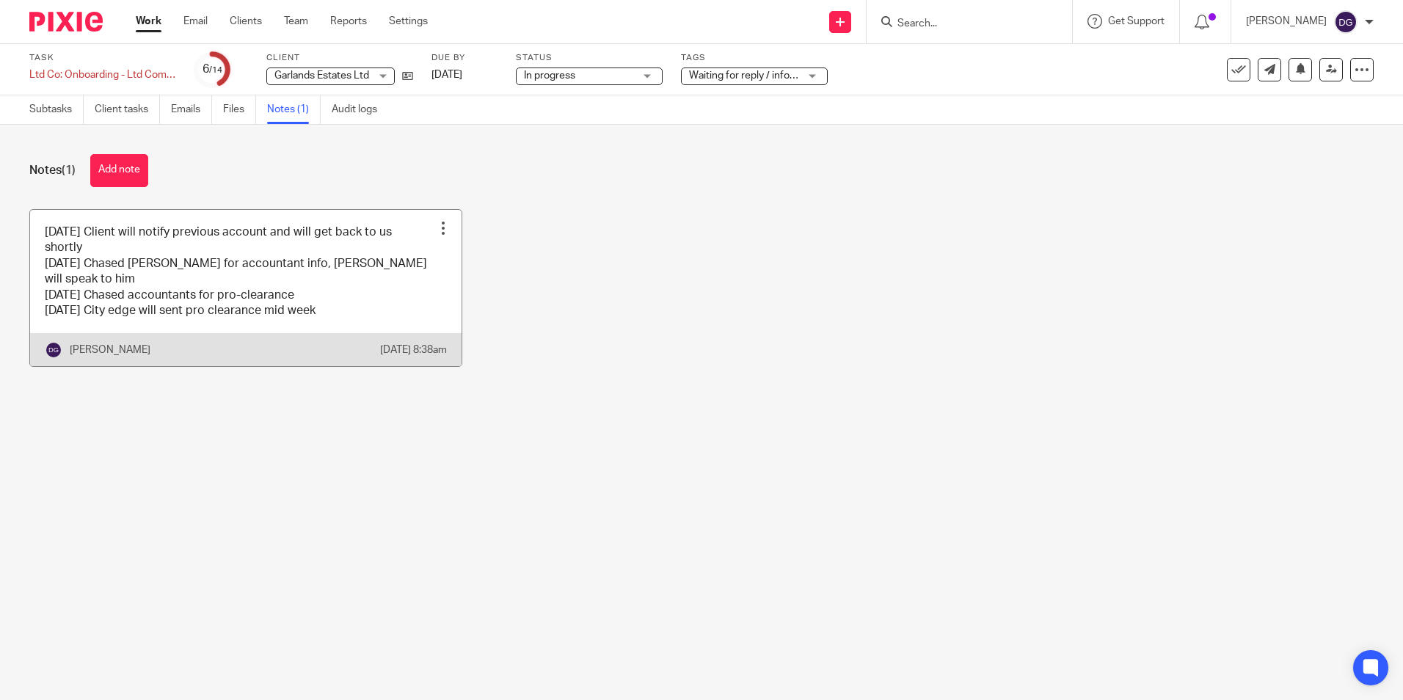
click at [222, 263] on link at bounding box center [245, 288] width 431 height 157
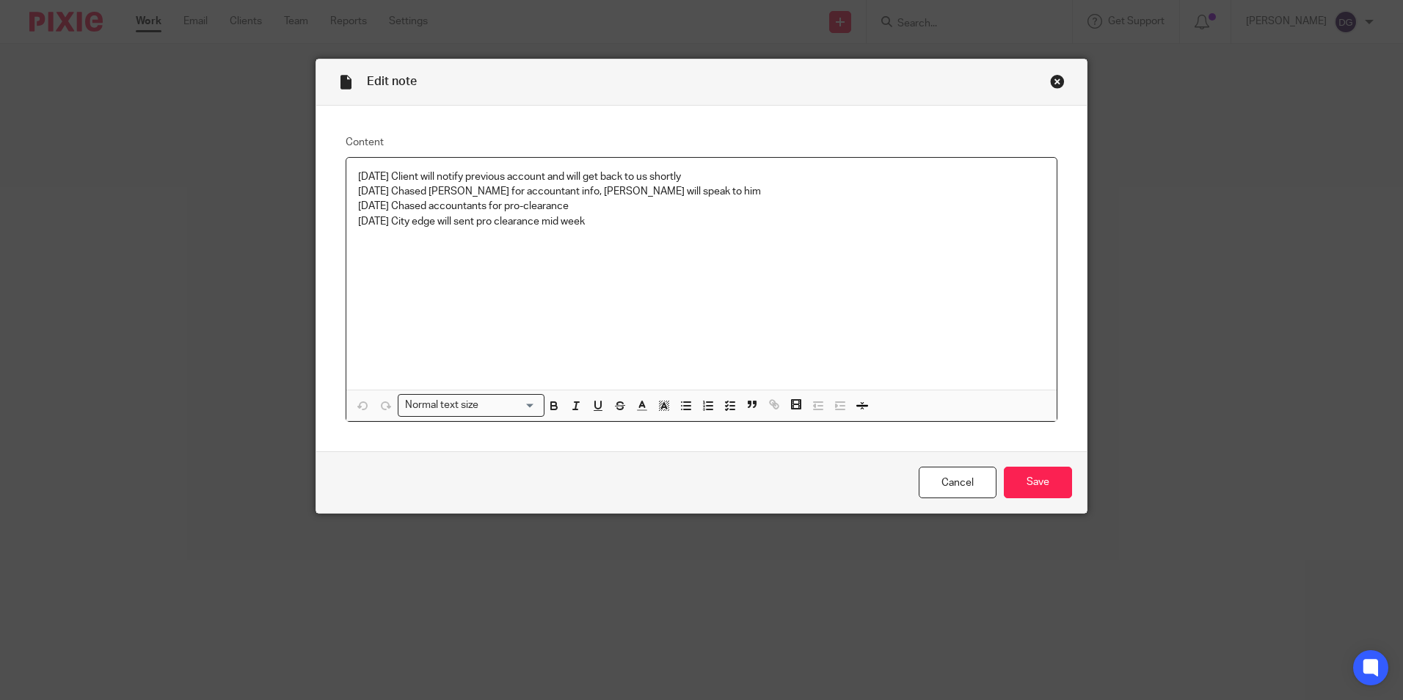
click at [660, 239] on div "[DATE] Client will notify previous account and will get back to us shortly [DAT…" at bounding box center [701, 274] width 710 height 232
click at [476, 237] on p "[DATE] Pro clearance recieved, the adsdress has been changed, have to get agent…" at bounding box center [701, 236] width 687 height 15
click at [558, 233] on p "[DATE] Pro clearance received, the adsdress has been changed, have to get agent…" at bounding box center [701, 236] width 687 height 15
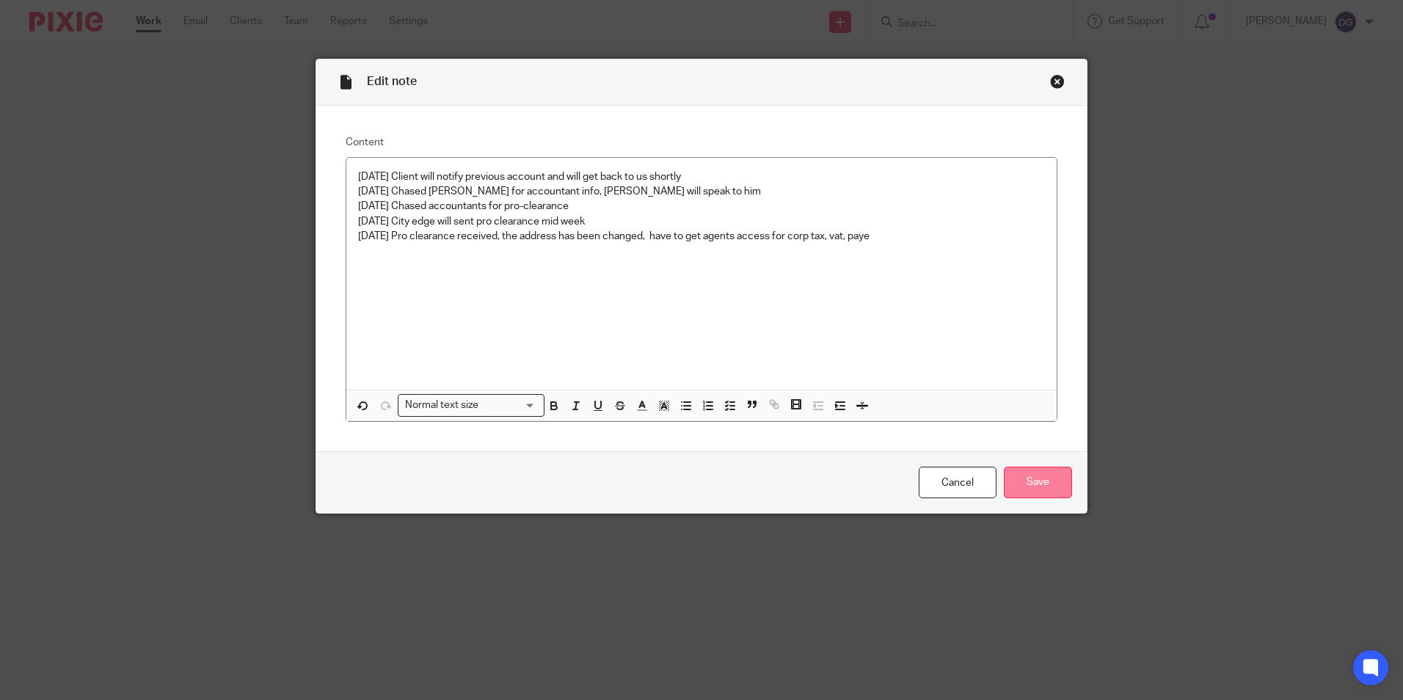
click at [1037, 489] on input "Save" at bounding box center [1038, 483] width 68 height 32
